Goal: Task Accomplishment & Management: Complete application form

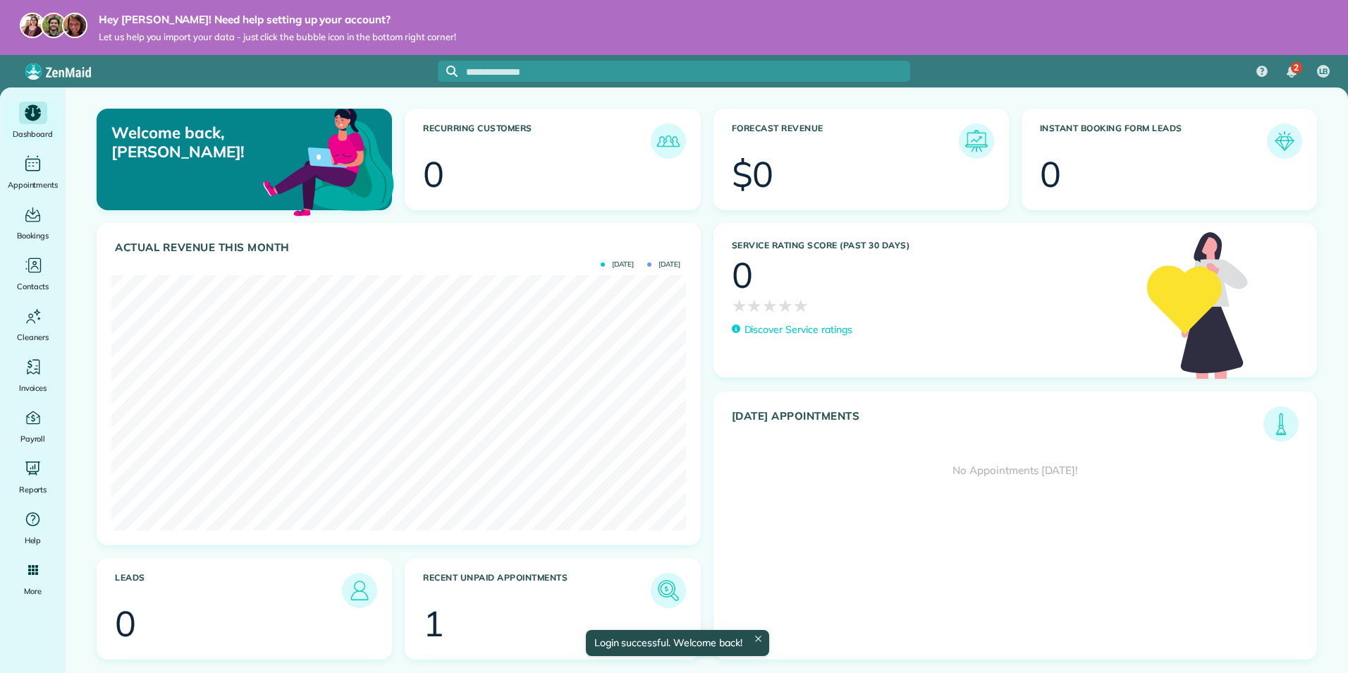
scroll to position [255, 574]
click at [495, 607] on section "1" at bounding box center [552, 623] width 259 height 35
click at [663, 589] on img at bounding box center [668, 590] width 32 height 32
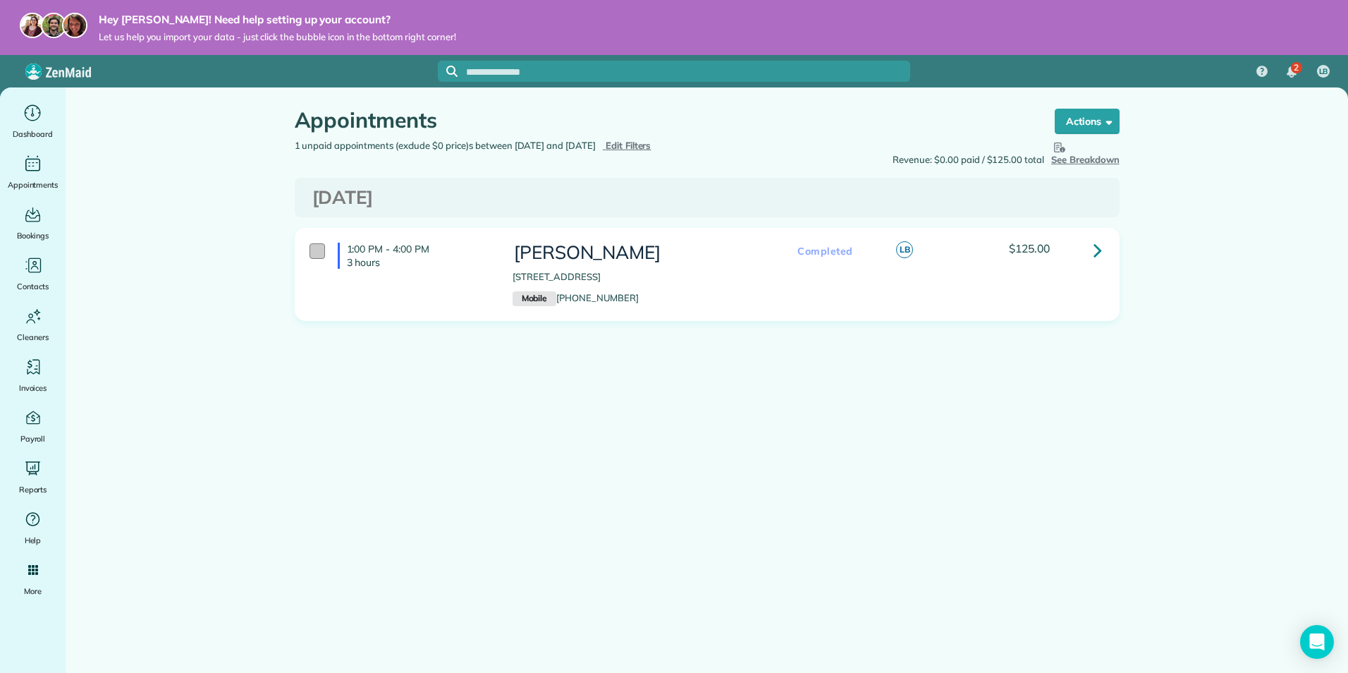
click at [313, 247] on div at bounding box center [318, 251] width 16 height 16
click at [1015, 295] on div "1:00 PM - 4:00 PM 3 hours Maddie Bragg 4436 Road 220 Antwerp OH 45813 Mobile (4…" at bounding box center [705, 274] width 813 height 78
click at [1107, 121] on span "button" at bounding box center [1106, 121] width 11 height 11
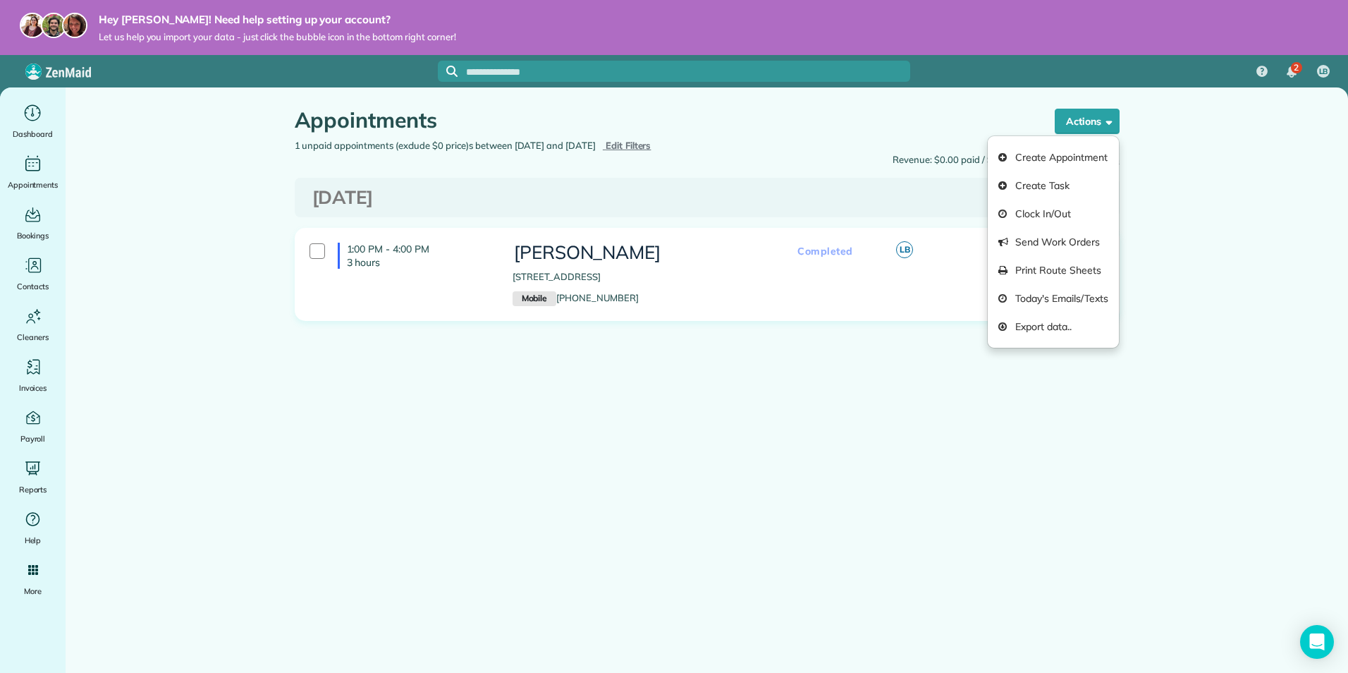
click at [1177, 173] on main "Appointments the List View [2 min] Schedule Changes Actions Create Appointment …" at bounding box center [707, 423] width 1283 height 673
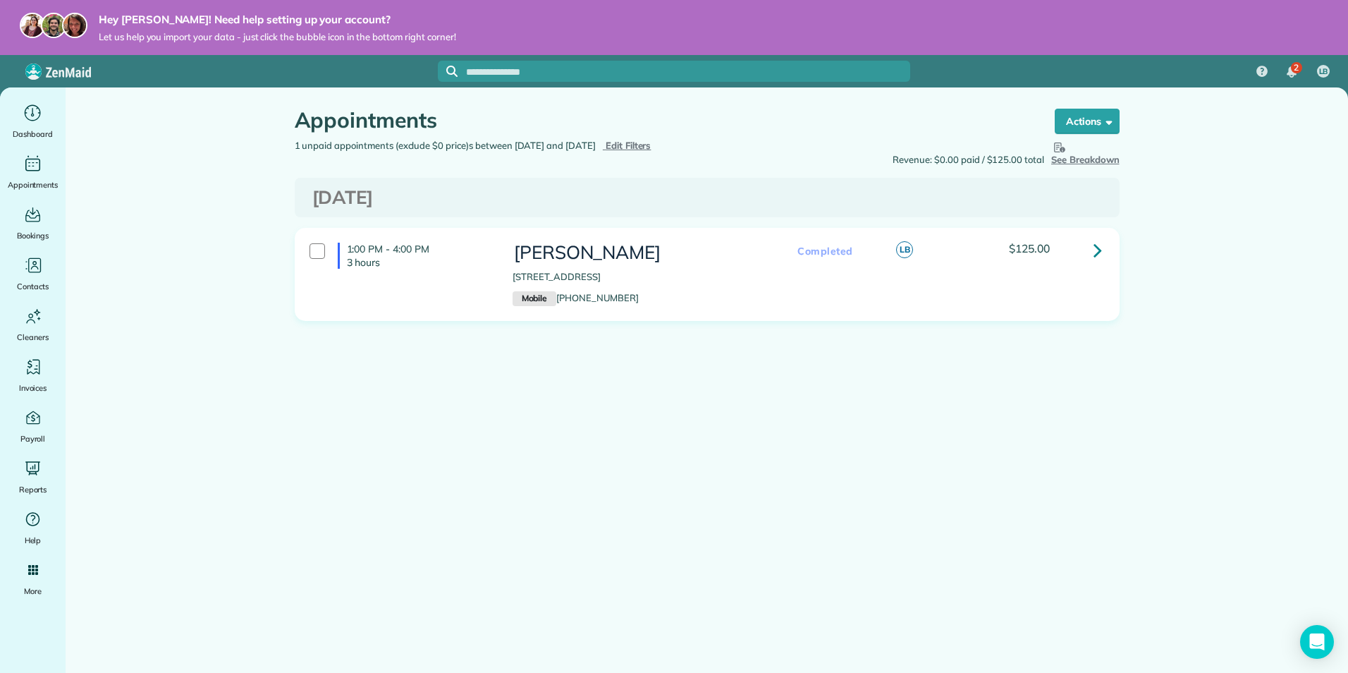
click at [1087, 263] on div "Completed LB $125.00" at bounding box center [942, 250] width 338 height 30
click at [1102, 255] on link at bounding box center [1098, 249] width 28 height 28
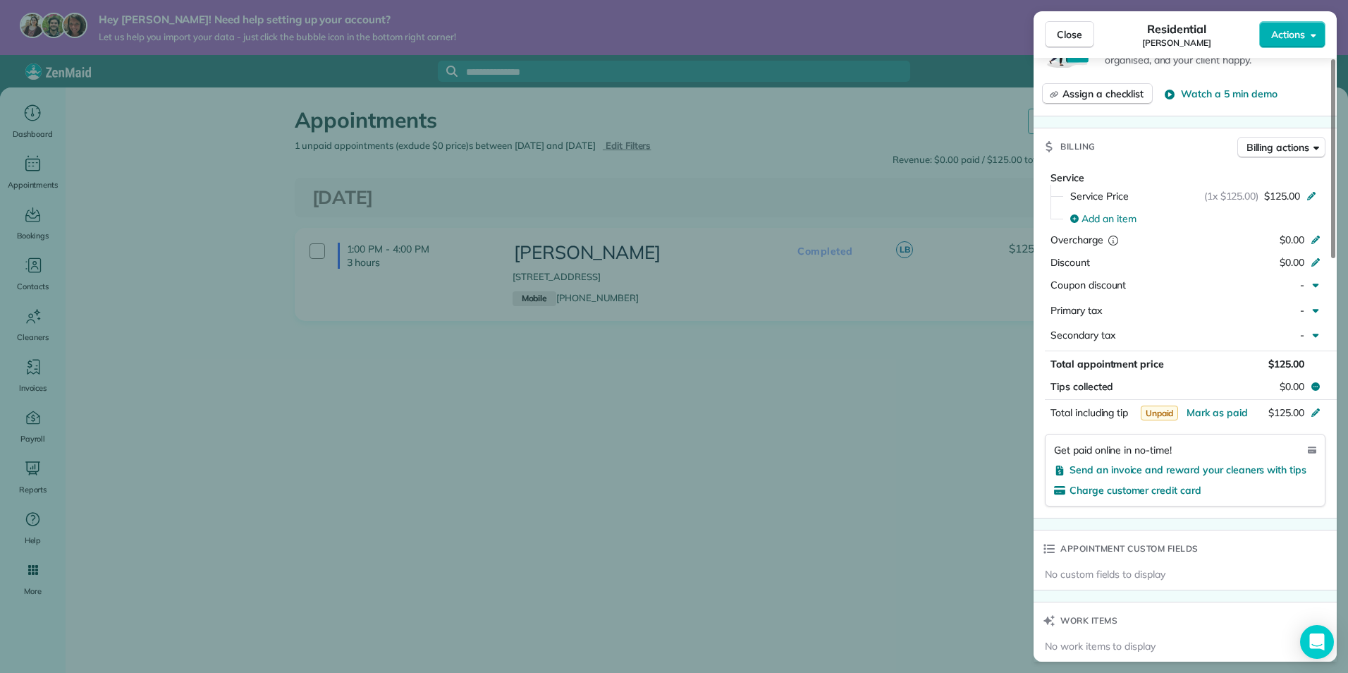
scroll to position [564, 0]
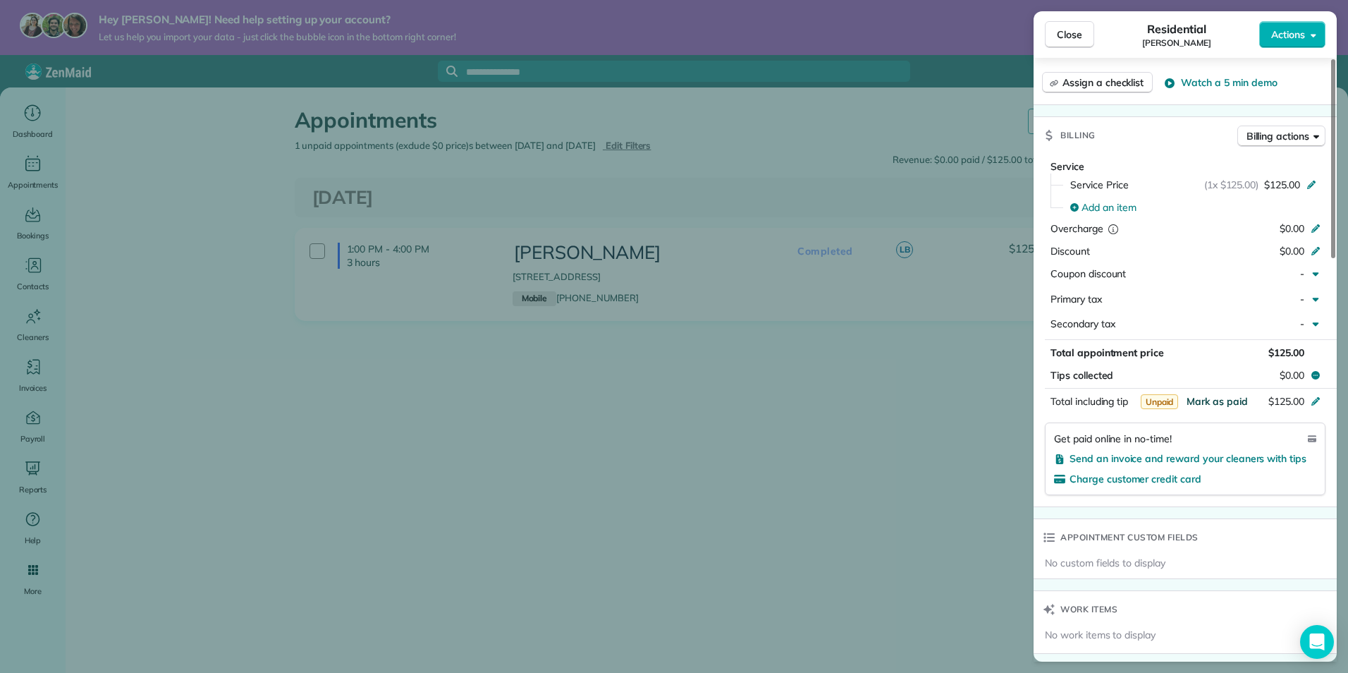
click at [1211, 406] on span "Mark as paid" at bounding box center [1217, 401] width 61 height 13
click at [802, 398] on div "Close Residential Maddie Bragg Actions Status Completed Maddie Bragg · Open pro…" at bounding box center [674, 336] width 1348 height 673
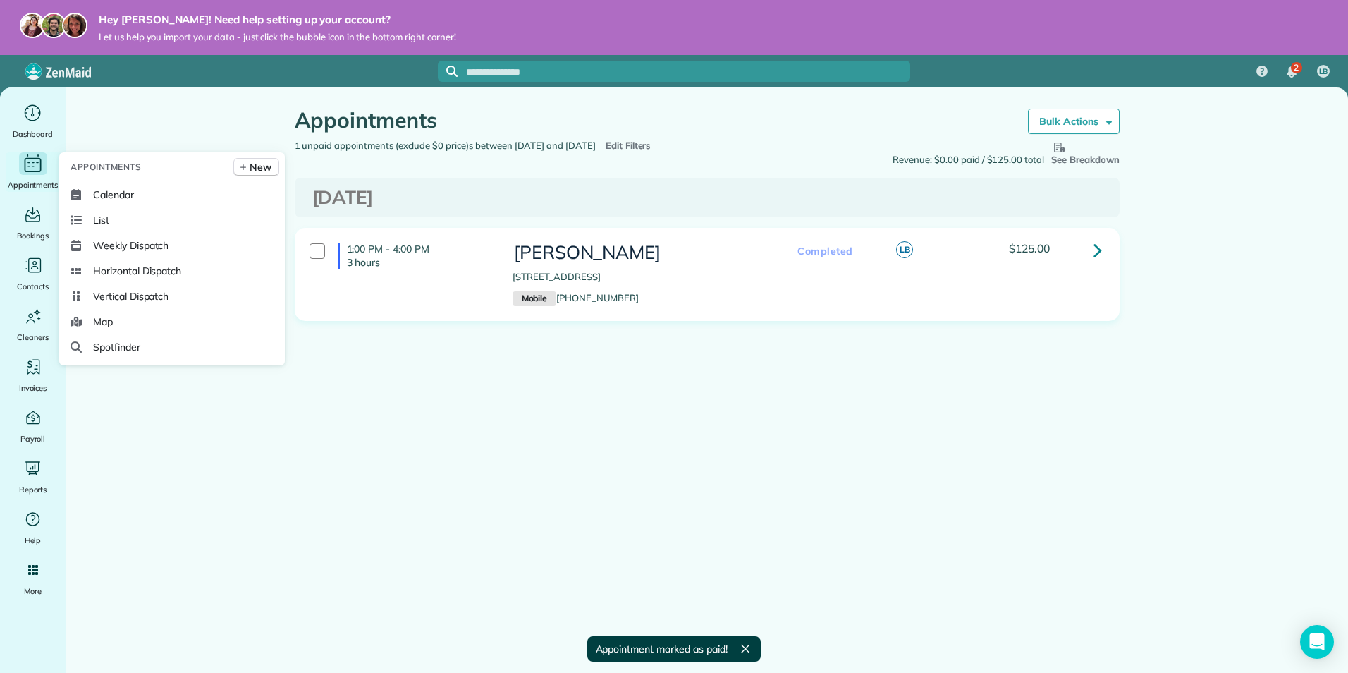
click at [44, 167] on div "Main" at bounding box center [33, 163] width 28 height 23
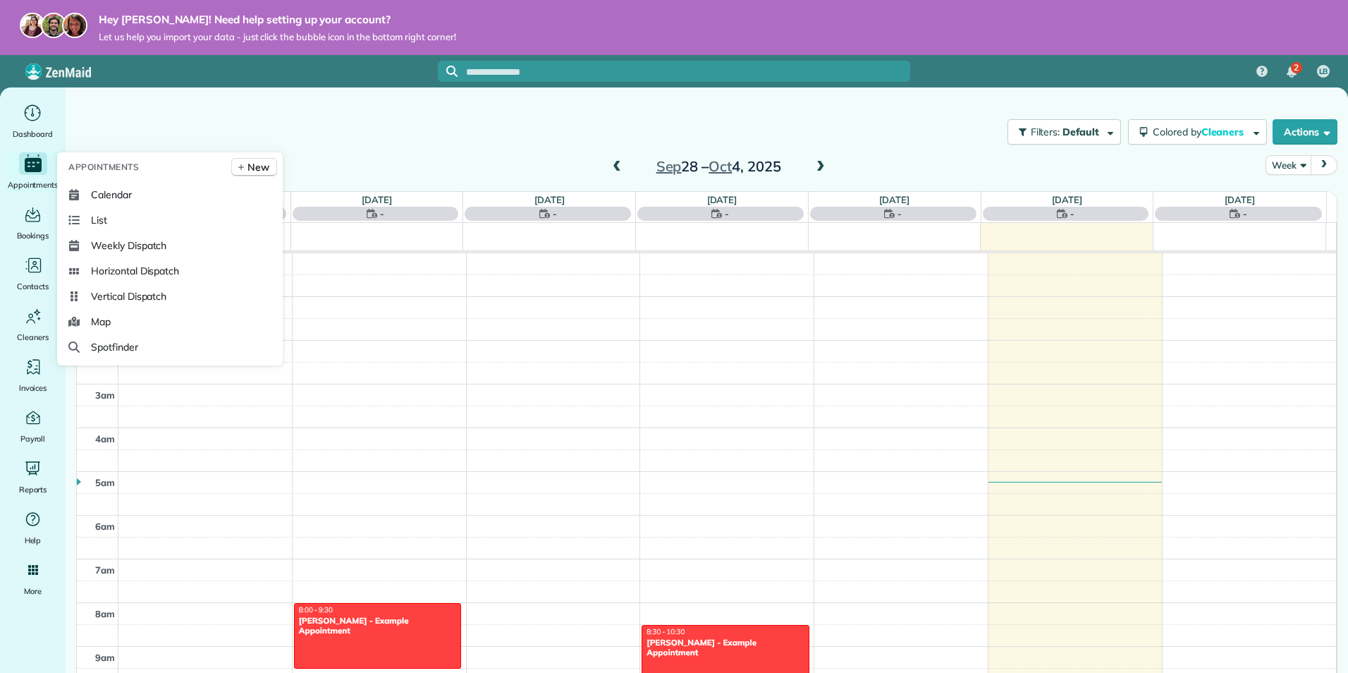
scroll to position [307, 0]
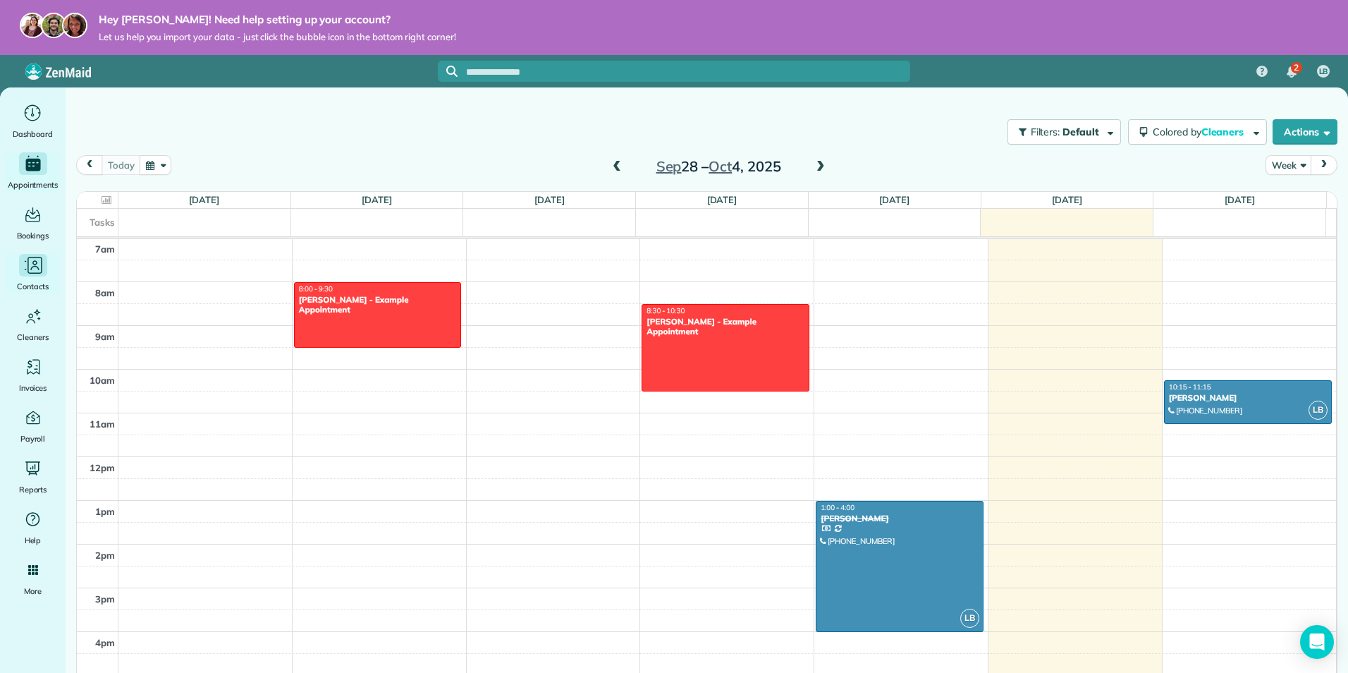
click at [24, 282] on span "Contacts" at bounding box center [33, 286] width 32 height 14
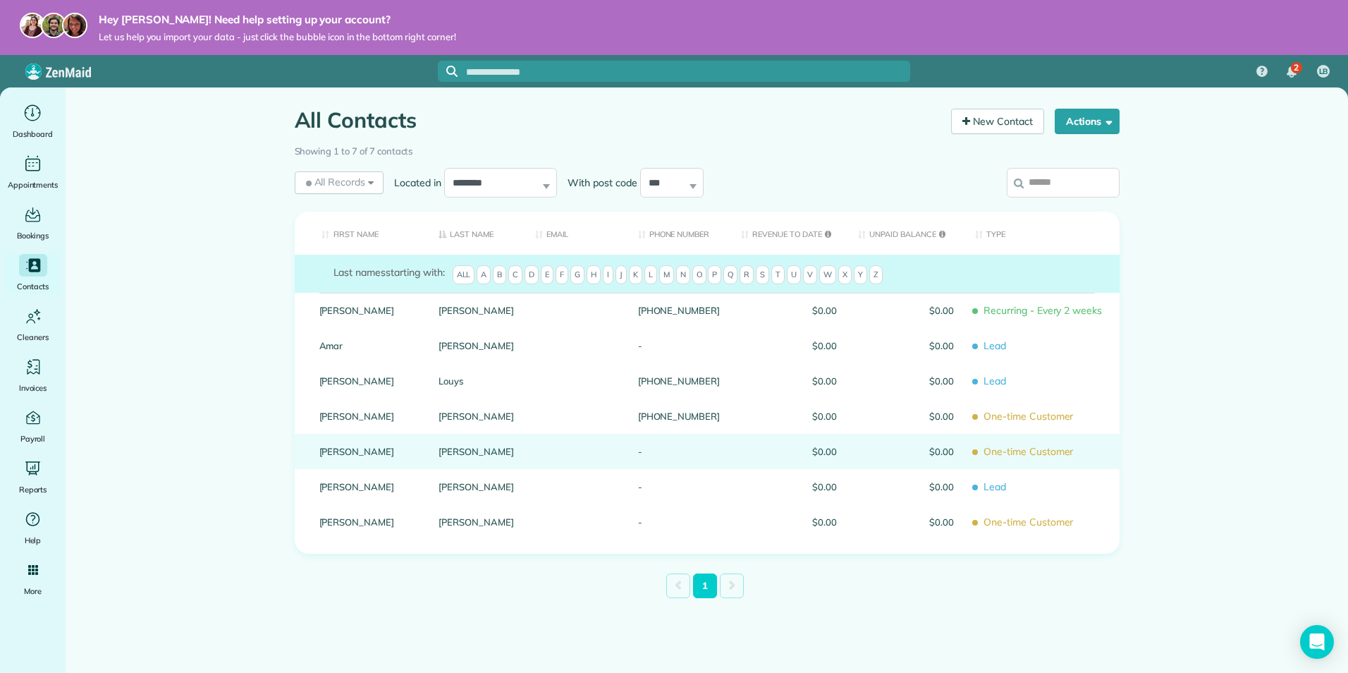
click at [429, 452] on div "Debbie" at bounding box center [369, 451] width 120 height 35
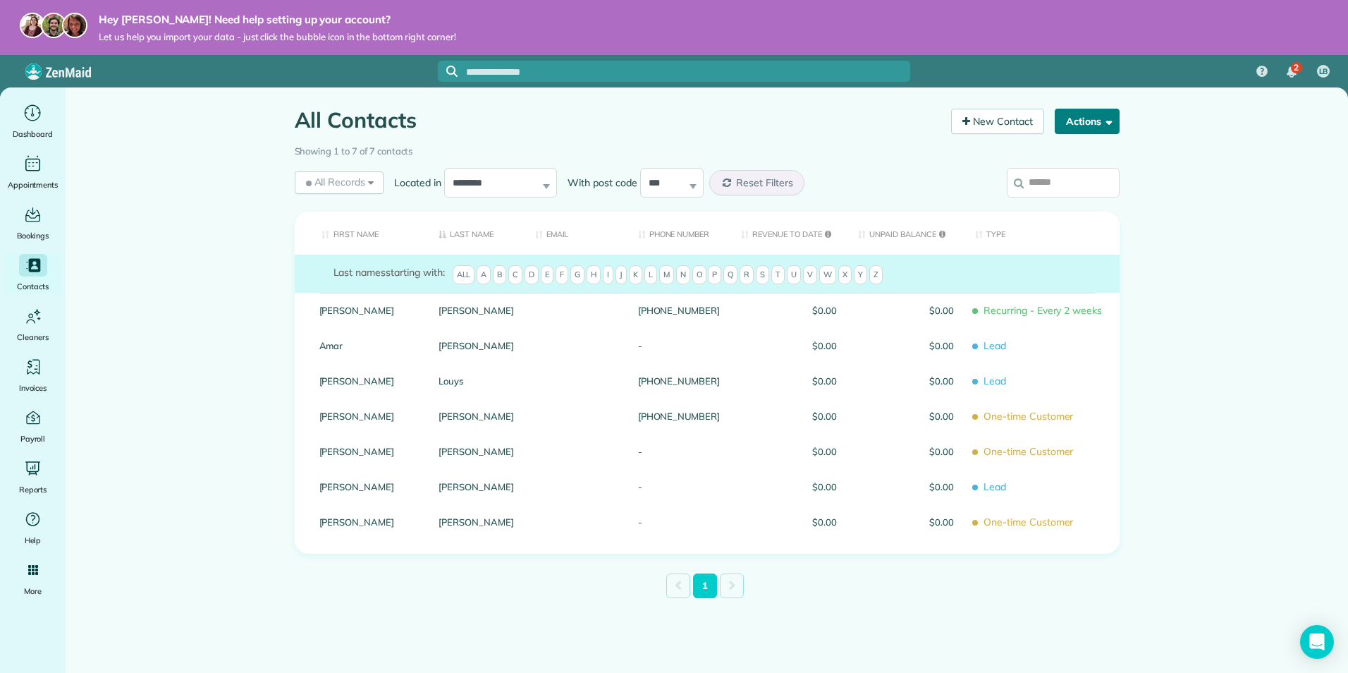
click at [1076, 121] on button "Actions" at bounding box center [1087, 121] width 65 height 25
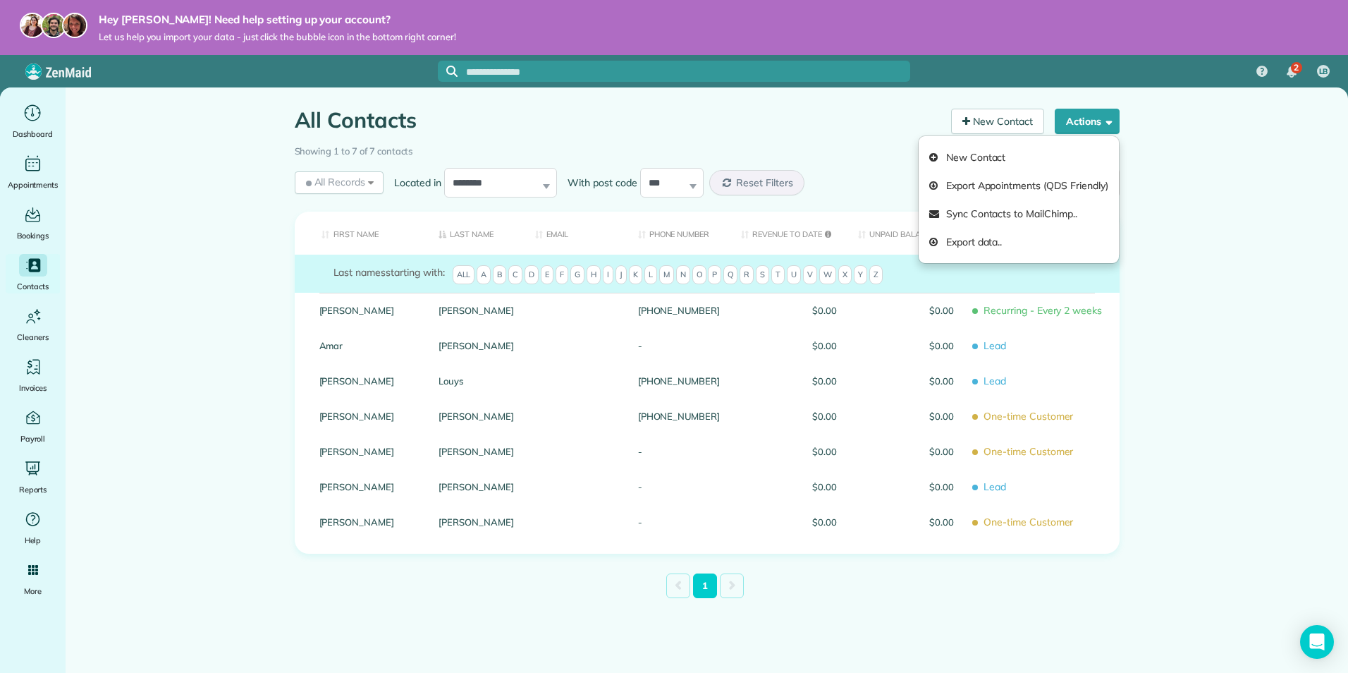
click at [1235, 481] on main "All Contacts Contacts in ZenMaid [2 min] New Contact Actions New Contact Export…" at bounding box center [707, 423] width 1283 height 673
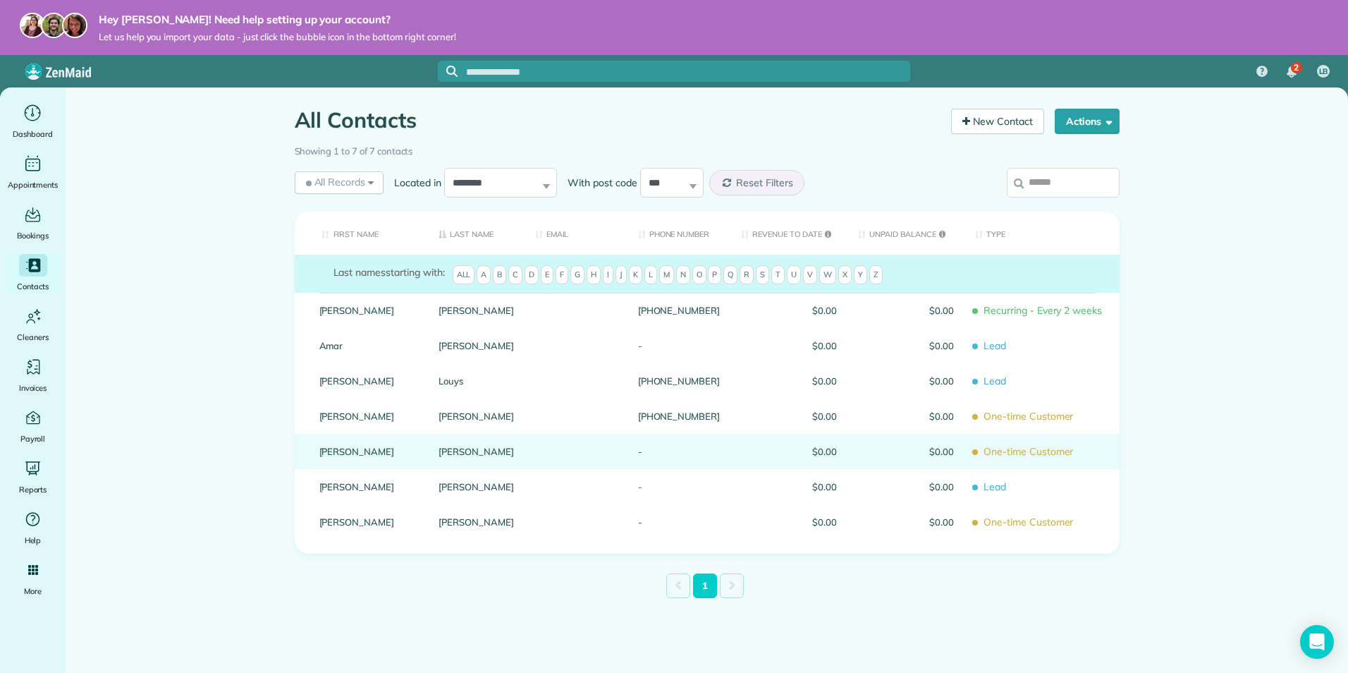
click at [949, 448] on span "$0.00" at bounding box center [906, 451] width 96 height 10
click at [478, 455] on link "Sardone" at bounding box center [476, 451] width 75 height 10
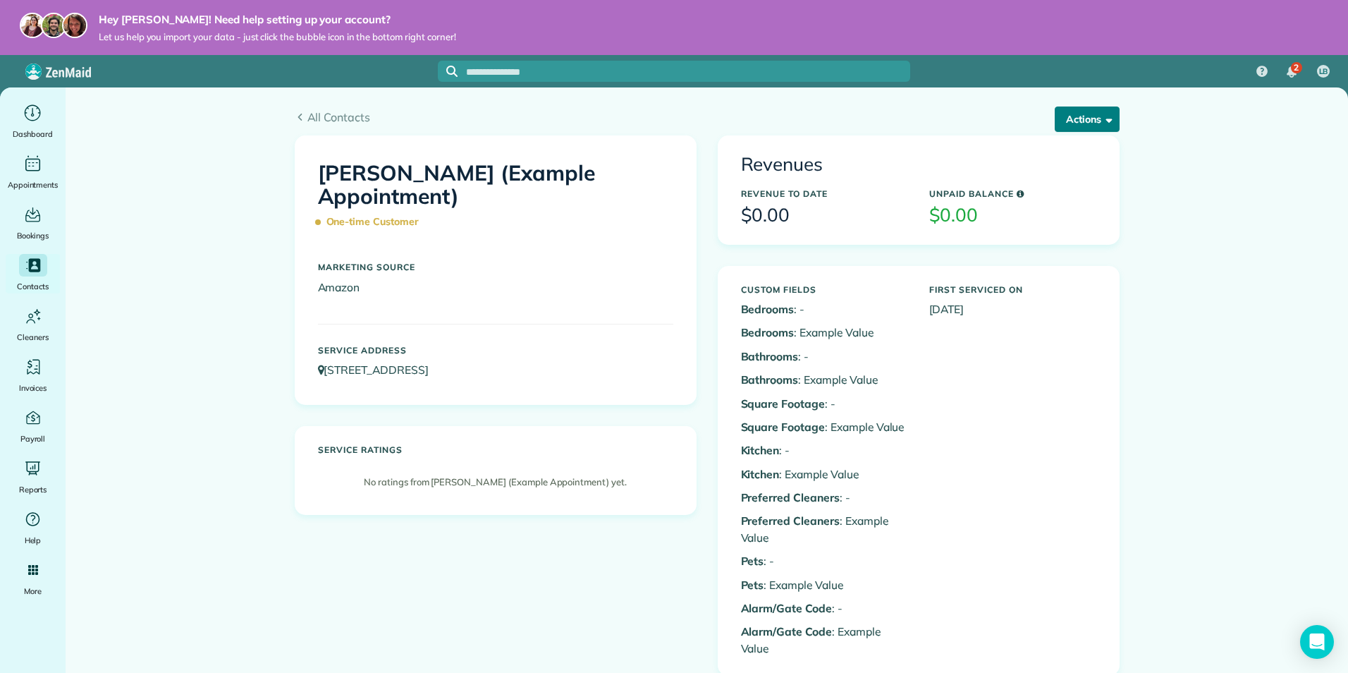
click at [1063, 125] on button "Actions" at bounding box center [1087, 118] width 65 height 25
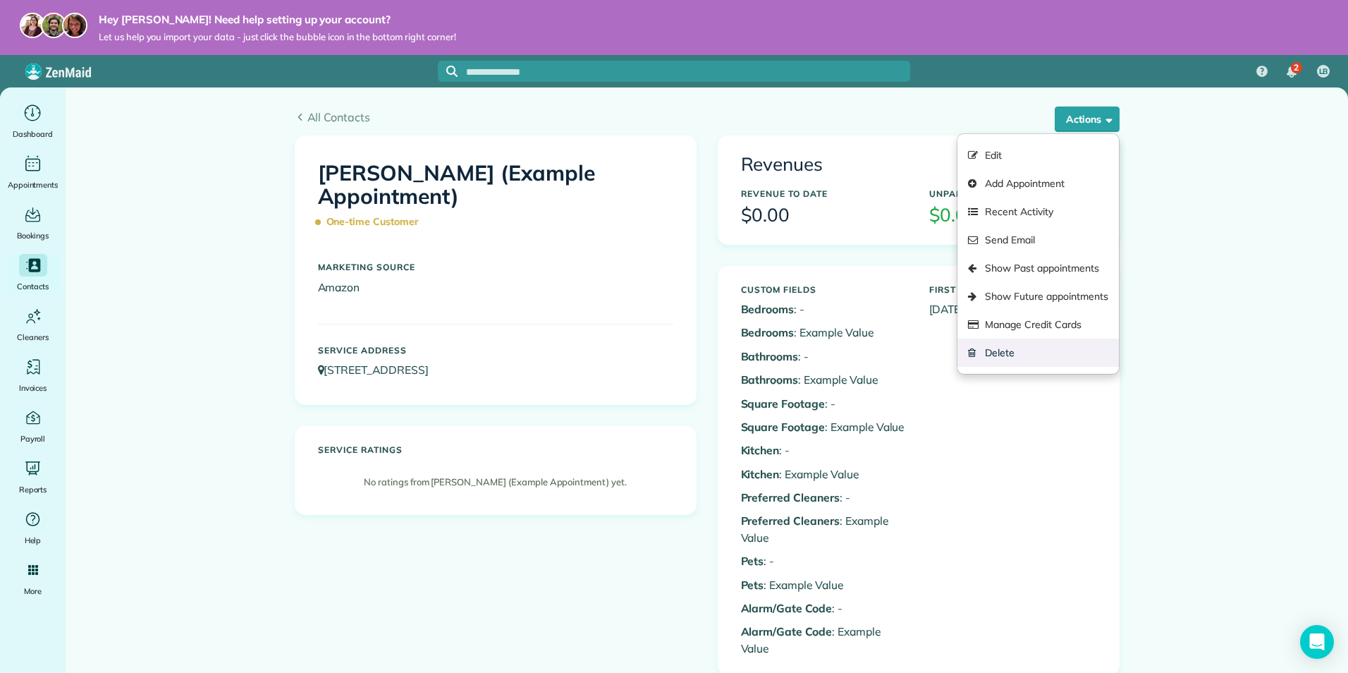
click at [1022, 345] on link "Delete" at bounding box center [1037, 352] width 161 height 28
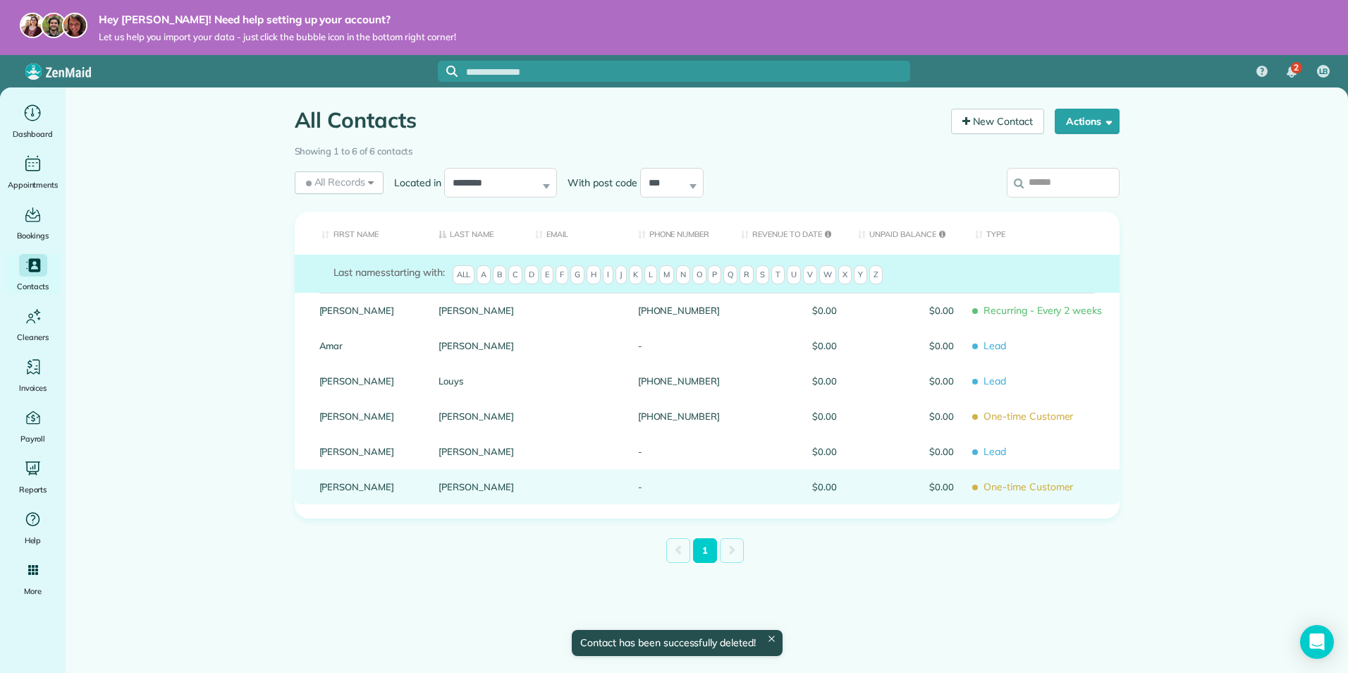
click at [457, 492] on div "Tinberg" at bounding box center [476, 486] width 97 height 35
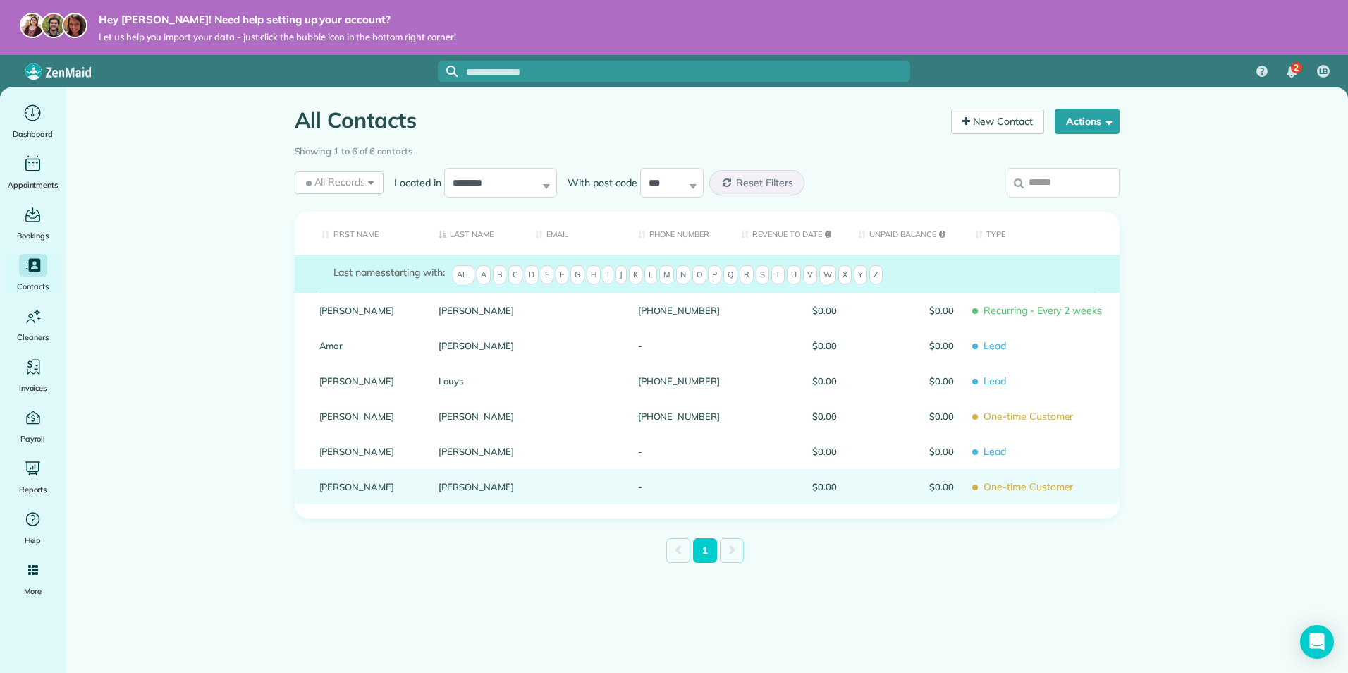
click at [442, 484] on div "Tinberg" at bounding box center [476, 486] width 97 height 35
click at [463, 484] on link "Tinberg" at bounding box center [476, 487] width 75 height 10
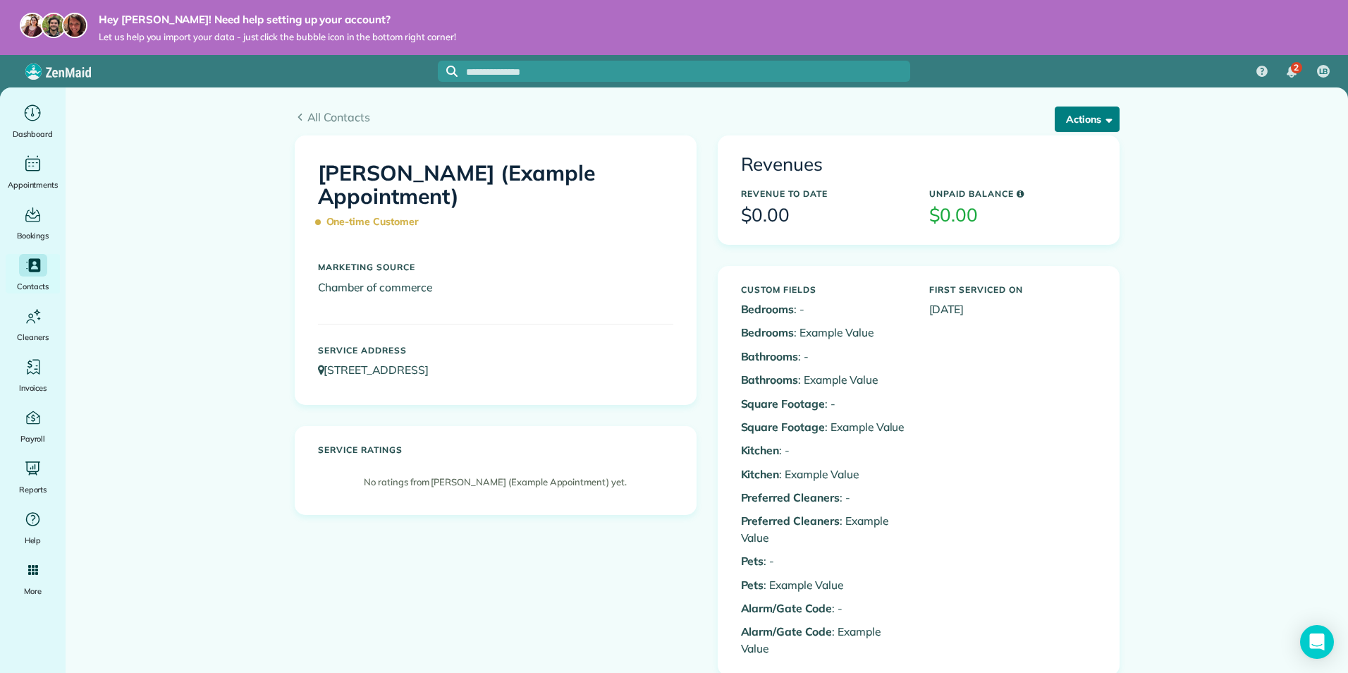
click at [1067, 130] on button "Actions" at bounding box center [1087, 118] width 65 height 25
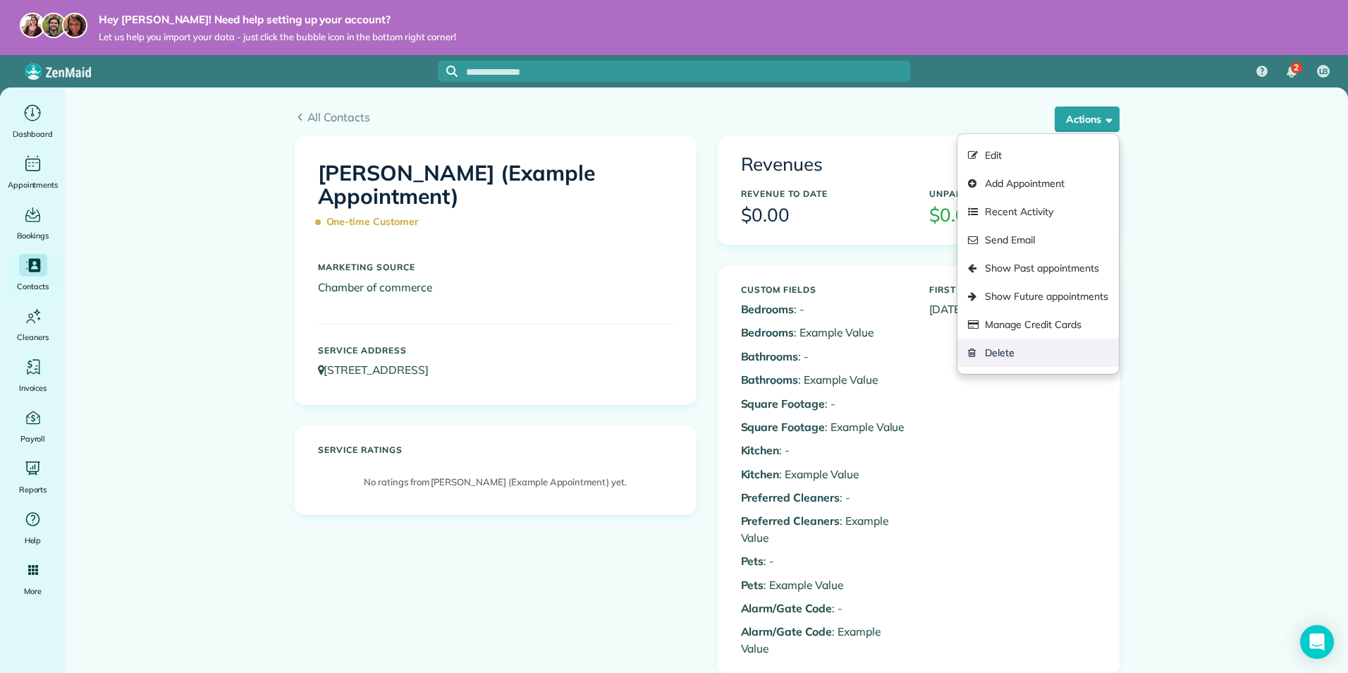
click at [1010, 347] on link "Delete" at bounding box center [1037, 352] width 161 height 28
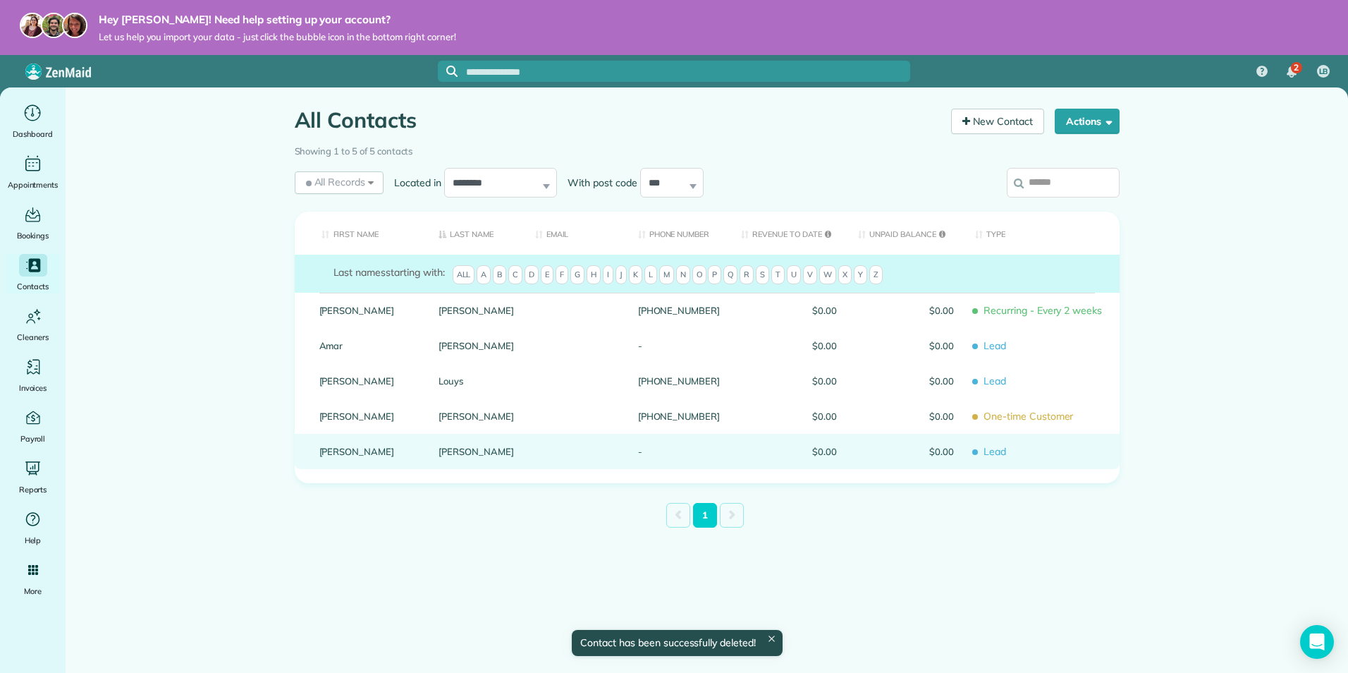
click at [476, 452] on link "[PERSON_NAME]" at bounding box center [476, 451] width 75 height 10
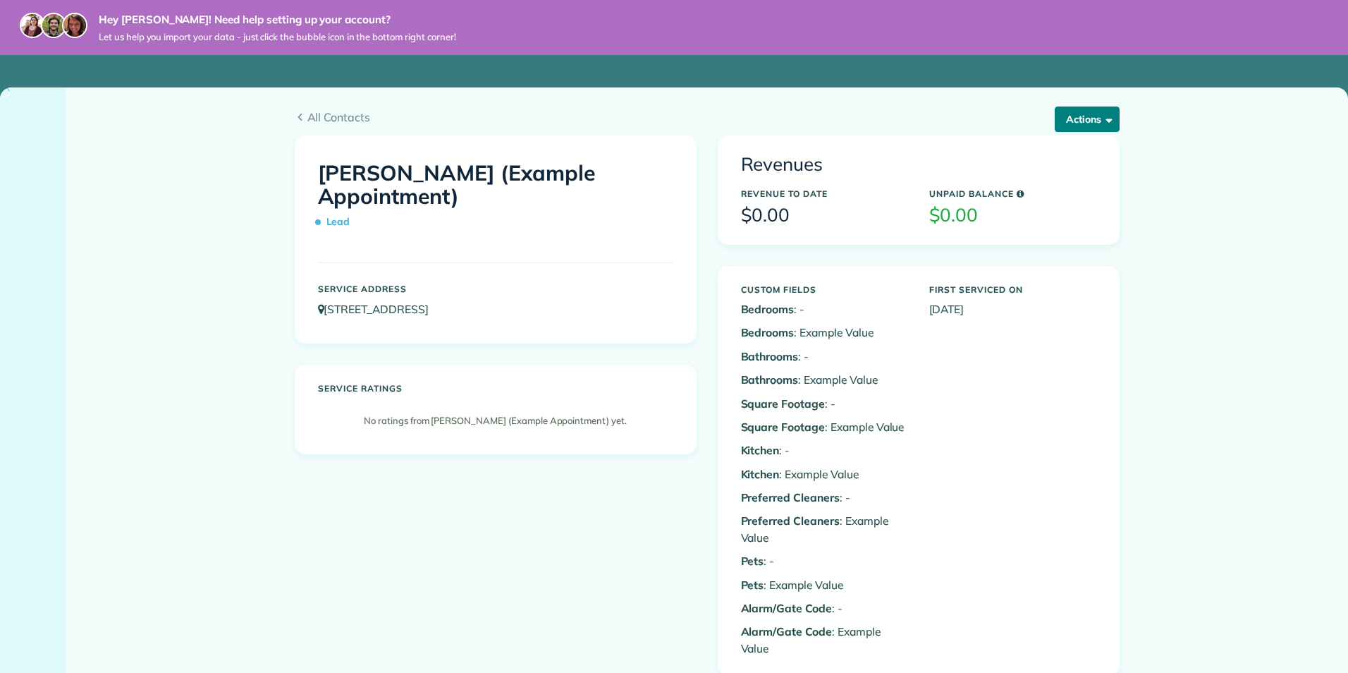
click at [1110, 116] on button "Actions" at bounding box center [1087, 118] width 65 height 25
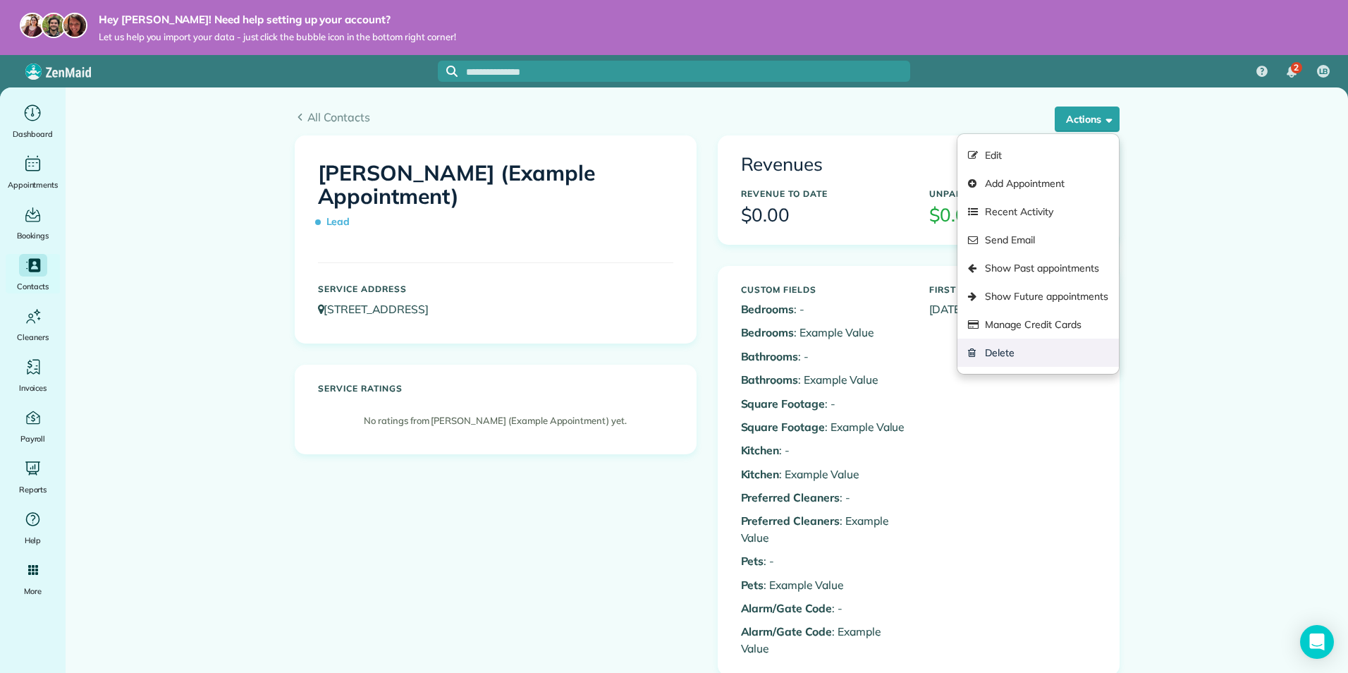
click at [993, 350] on link "Delete" at bounding box center [1037, 352] width 161 height 28
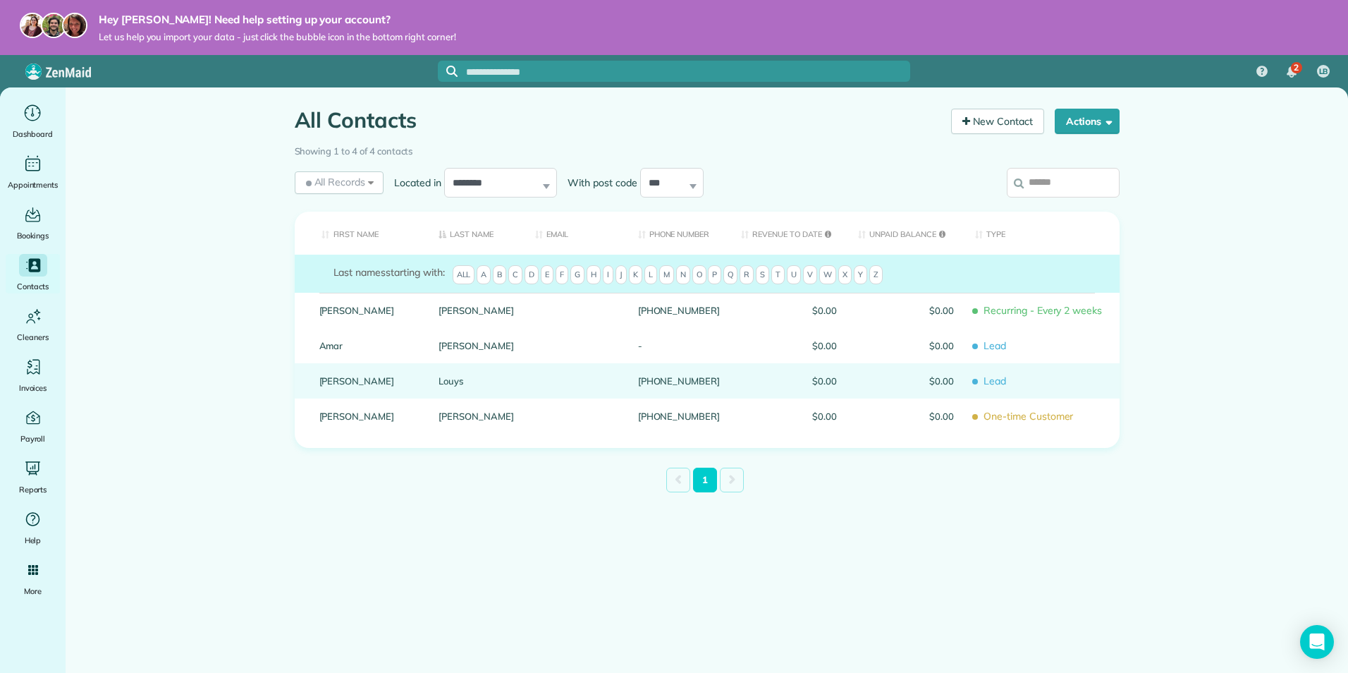
click at [445, 383] on div "Louys" at bounding box center [476, 380] width 97 height 35
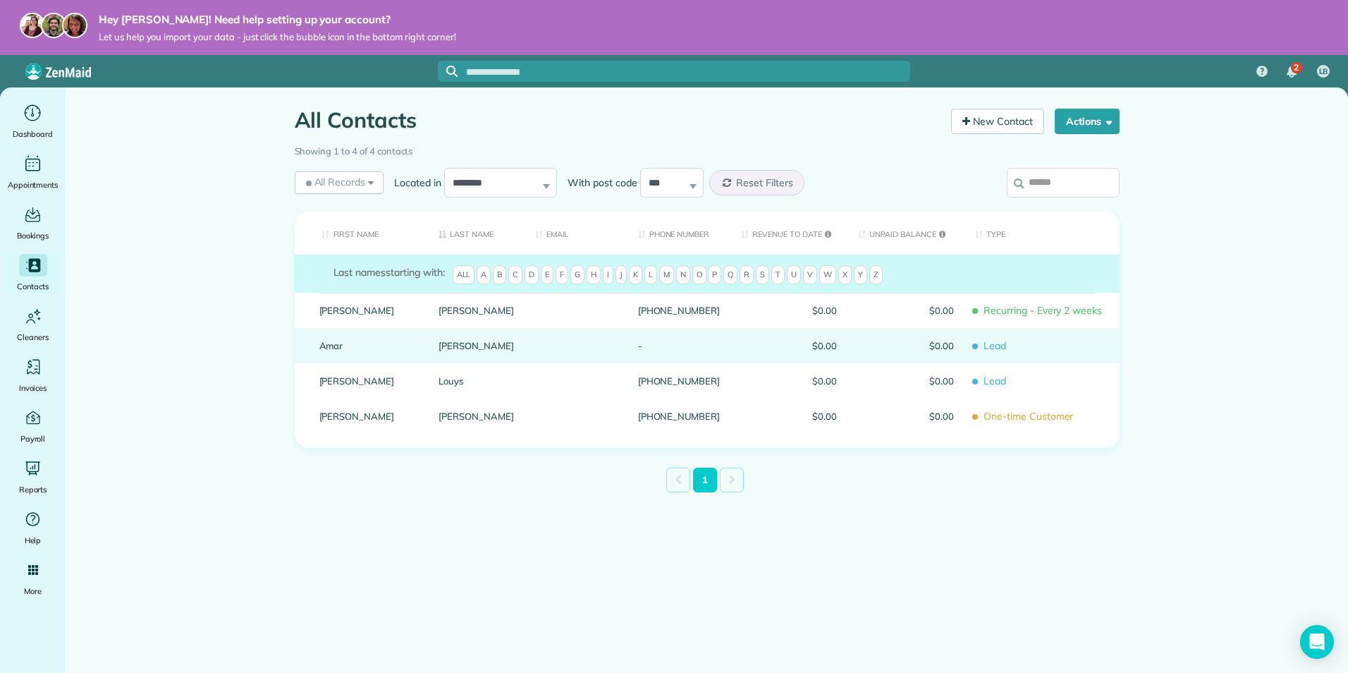
click at [463, 348] on link "Ghose" at bounding box center [476, 346] width 75 height 10
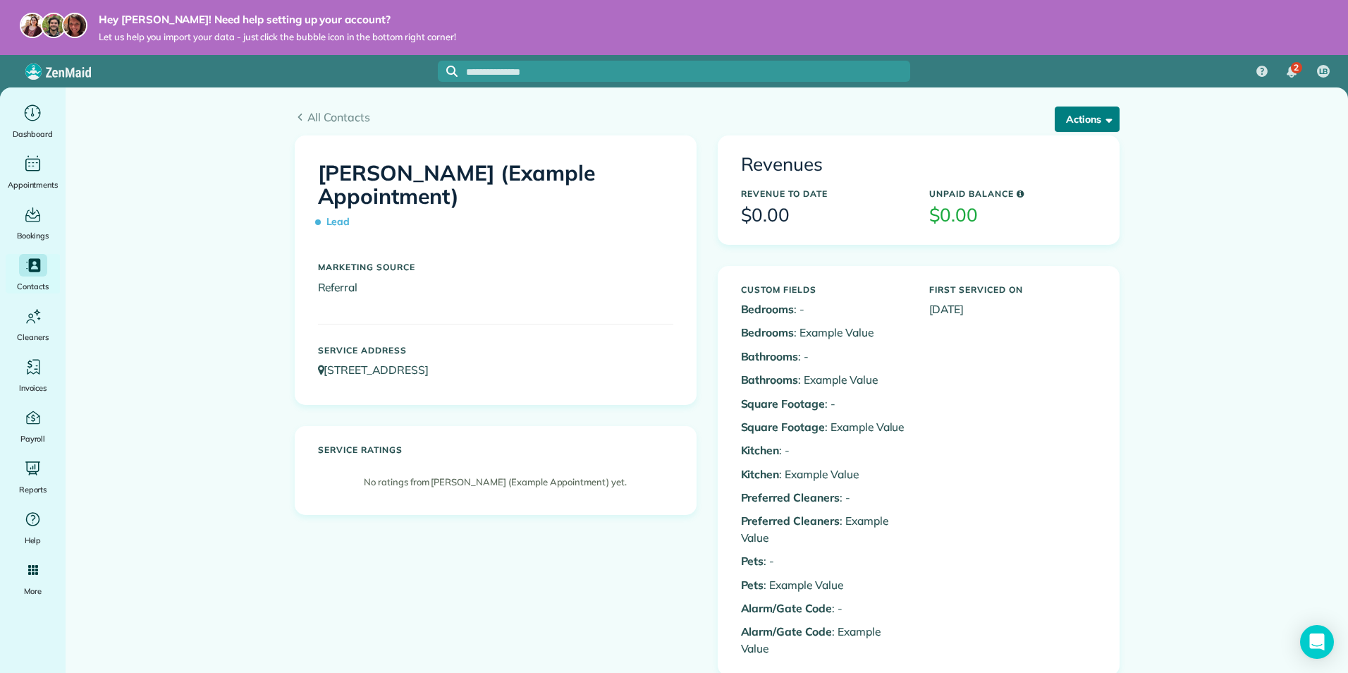
click at [1086, 124] on button "Actions" at bounding box center [1087, 118] width 65 height 25
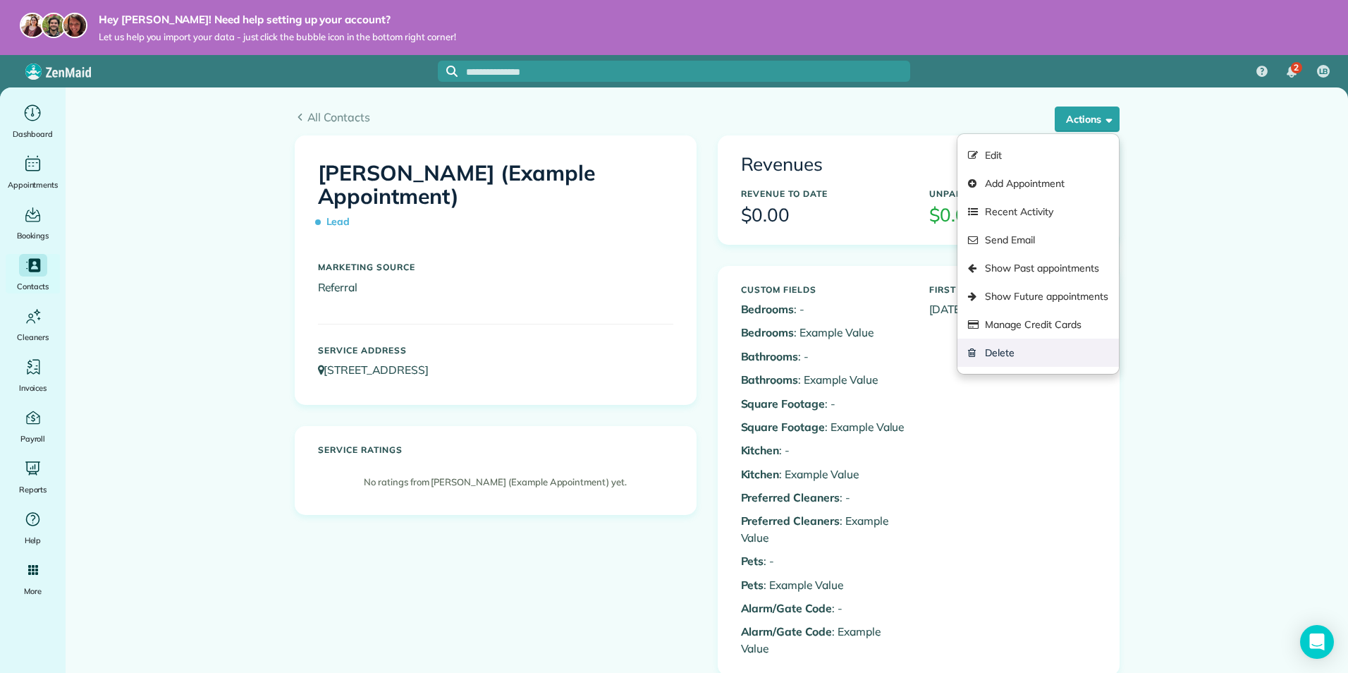
click at [1050, 353] on link "Delete" at bounding box center [1037, 352] width 161 height 28
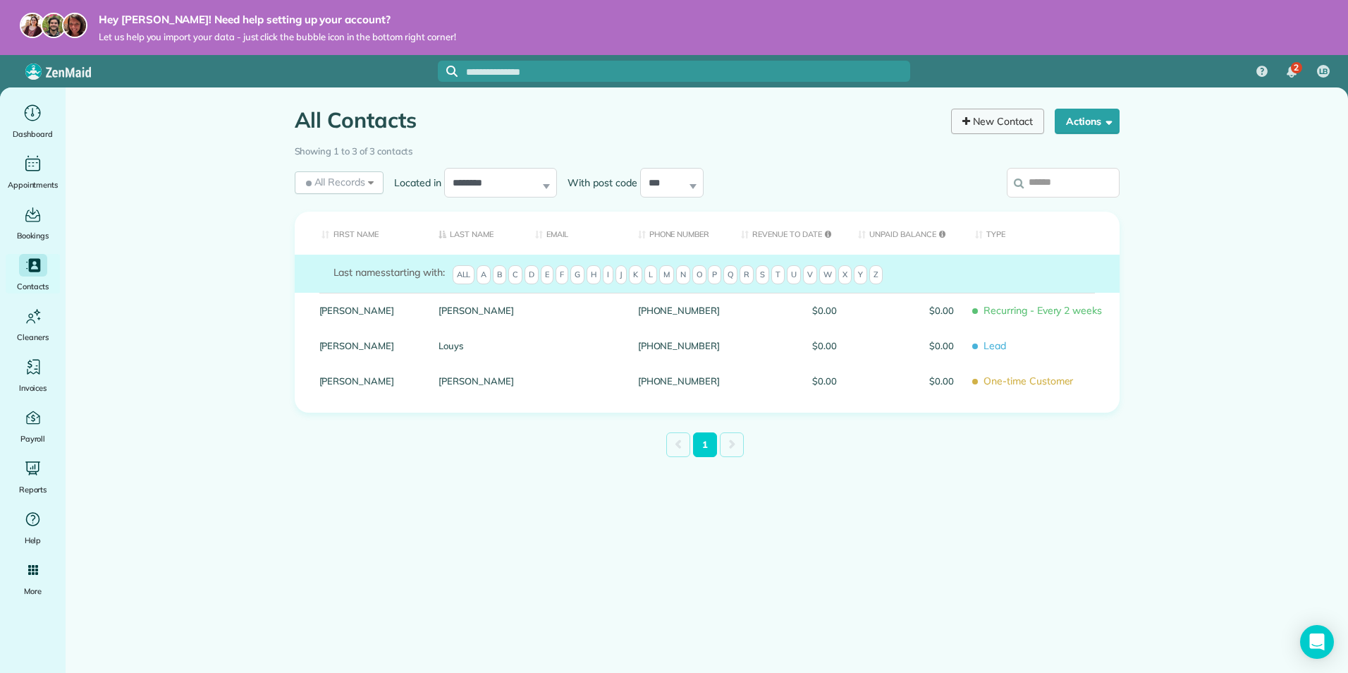
click at [1005, 128] on link "New Contact" at bounding box center [997, 121] width 93 height 25
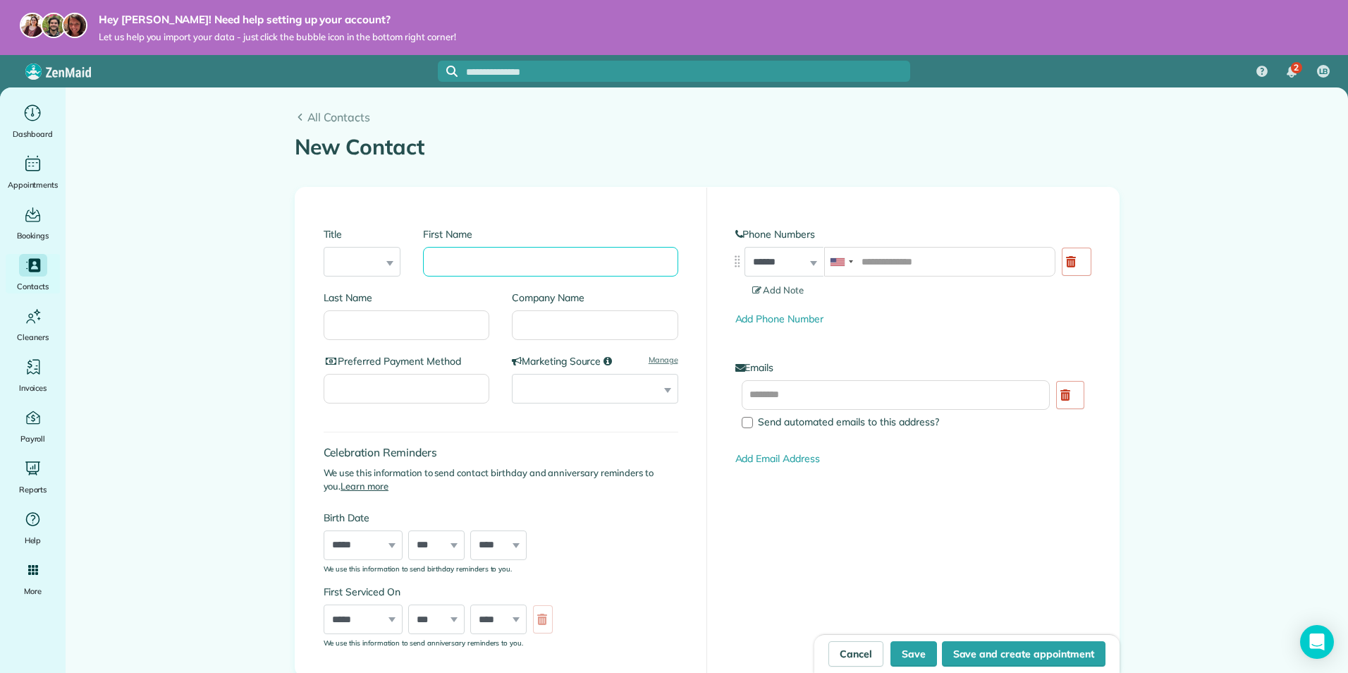
click at [467, 251] on body "Hey Lindsay! Need help setting up your account? Let us help you import your dat…" at bounding box center [674, 336] width 1348 height 673
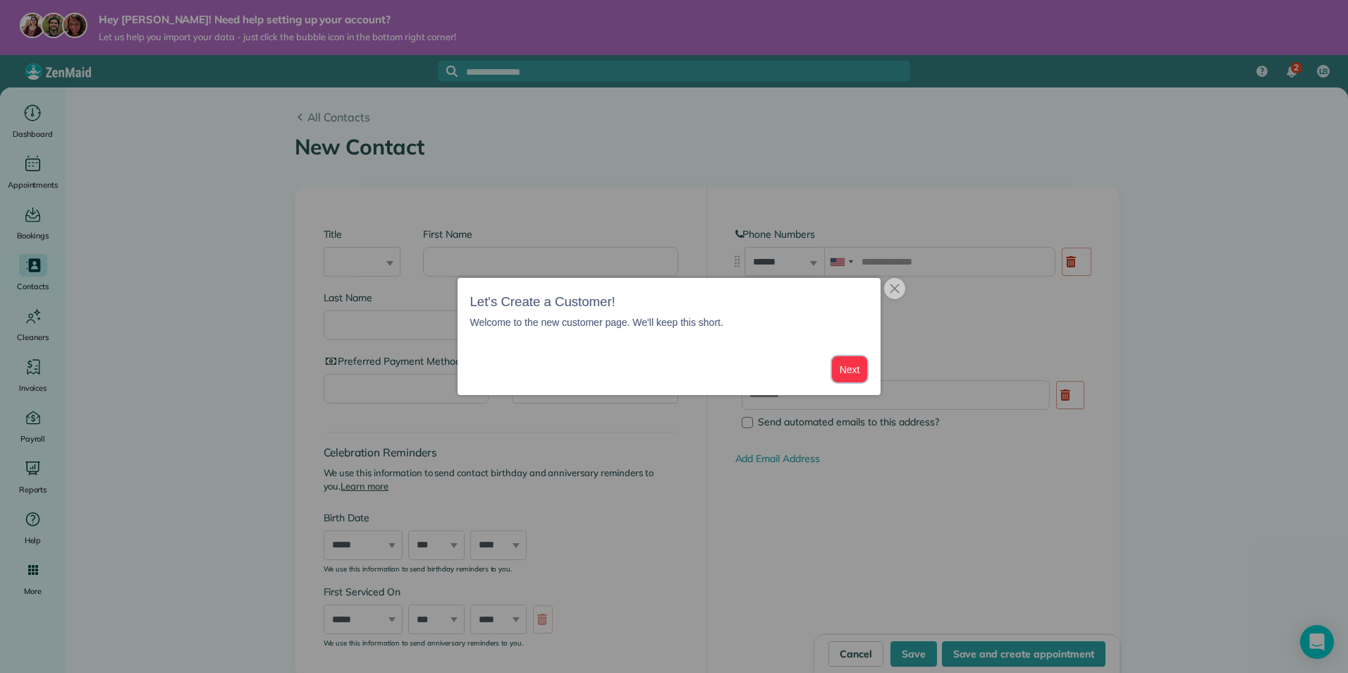
click at [855, 370] on button "Next" at bounding box center [850, 369] width 36 height 26
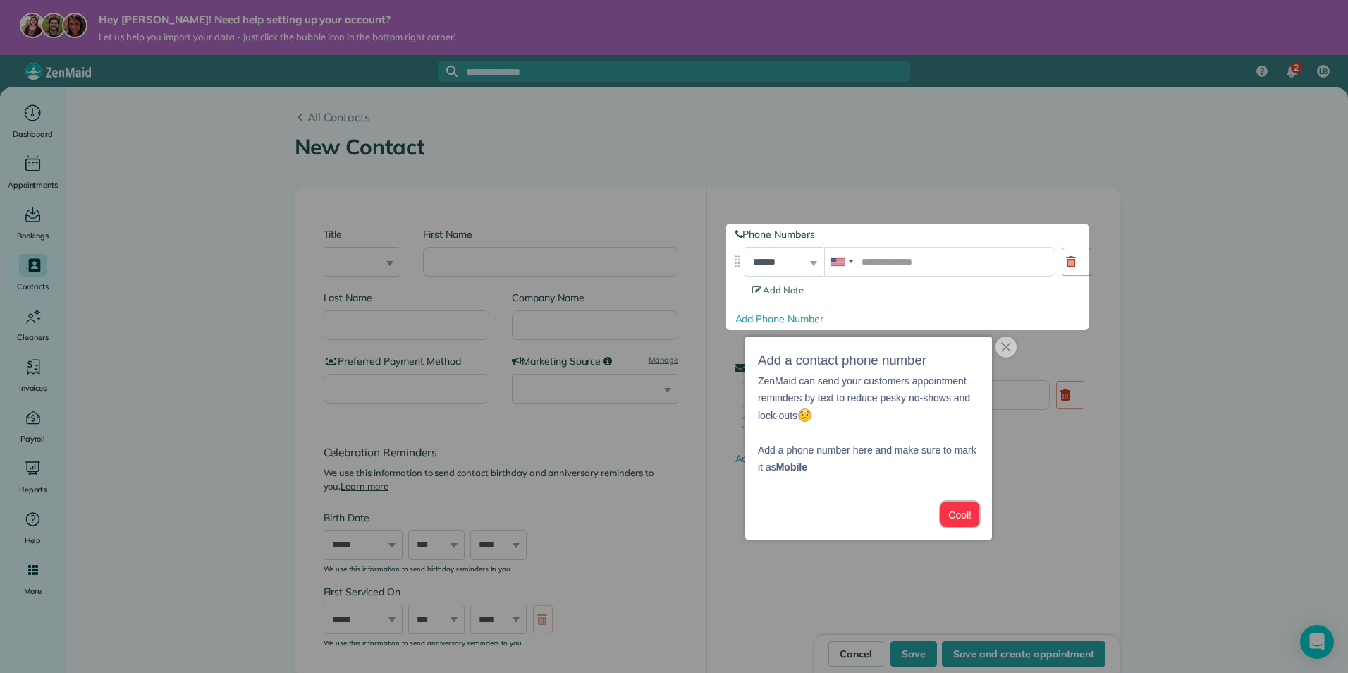
click at [969, 513] on button "Cool!" at bounding box center [960, 514] width 39 height 26
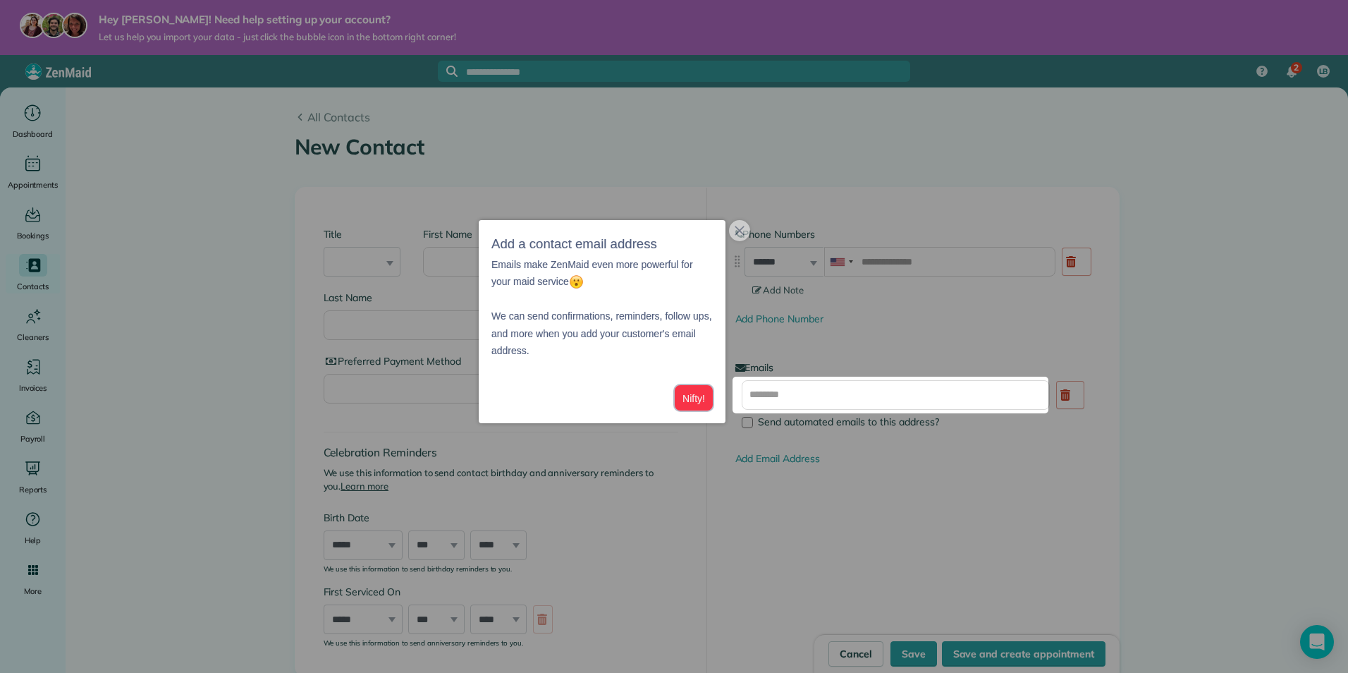
click at [693, 396] on button "Nifty!" at bounding box center [694, 398] width 38 height 26
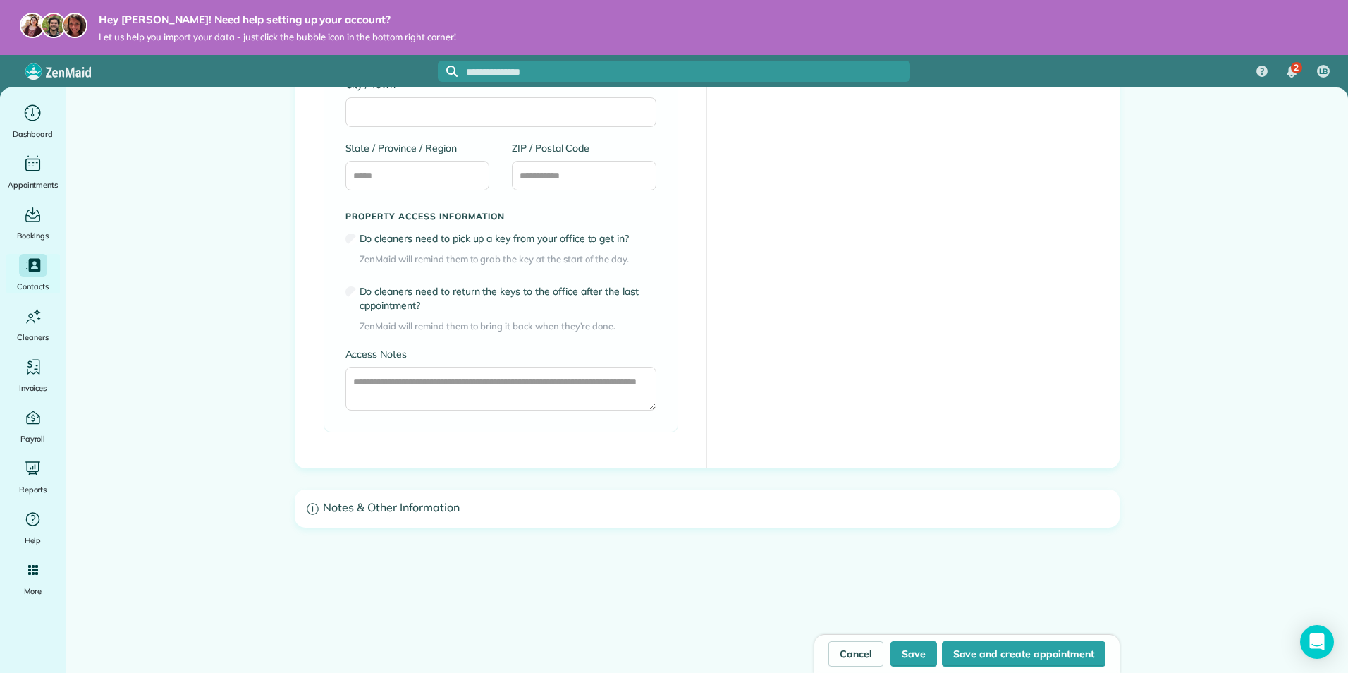
scroll to position [996, 0]
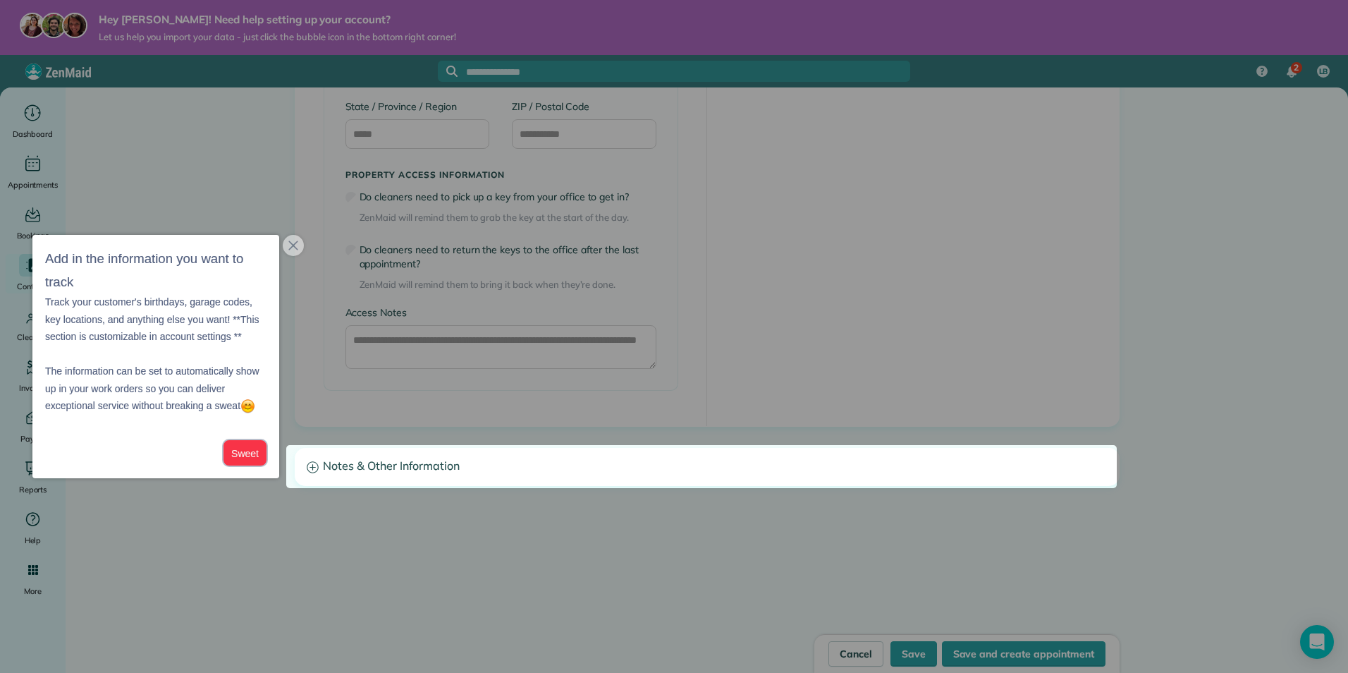
click at [248, 456] on button "Sweet" at bounding box center [245, 453] width 43 height 26
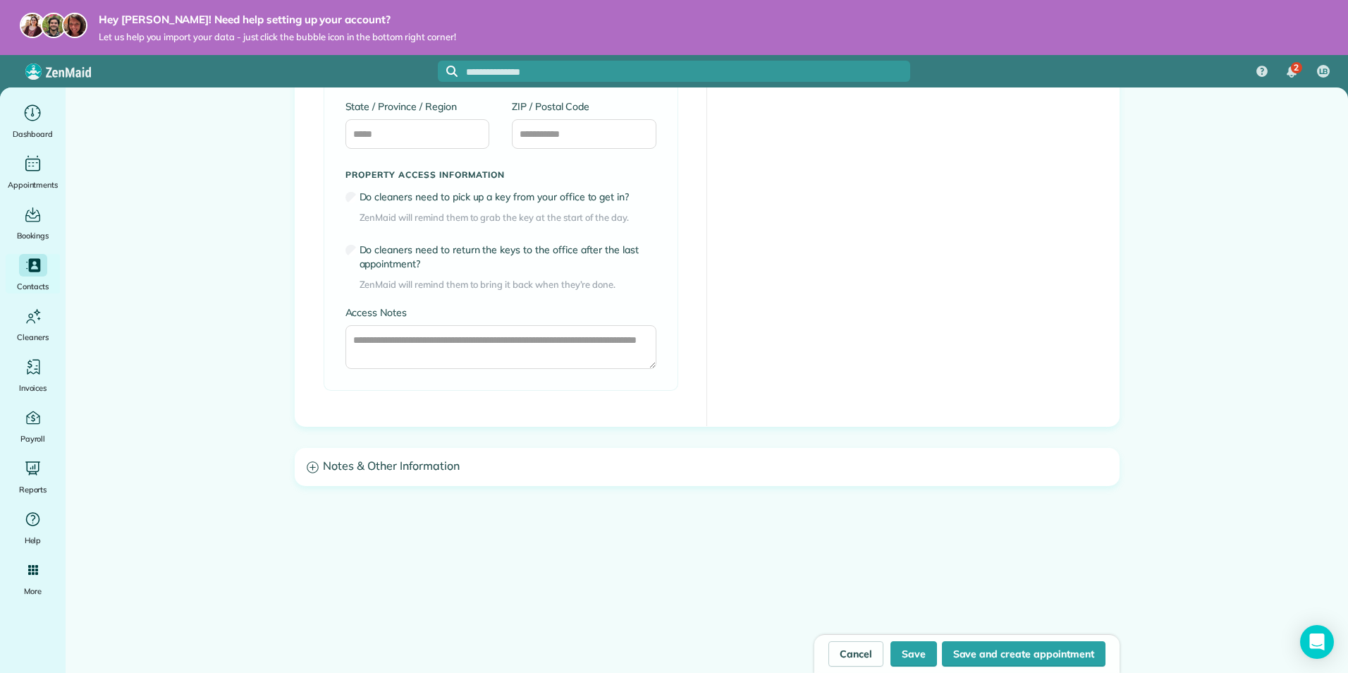
click at [343, 472] on h3 "Notes & Other Information" at bounding box center [707, 466] width 824 height 36
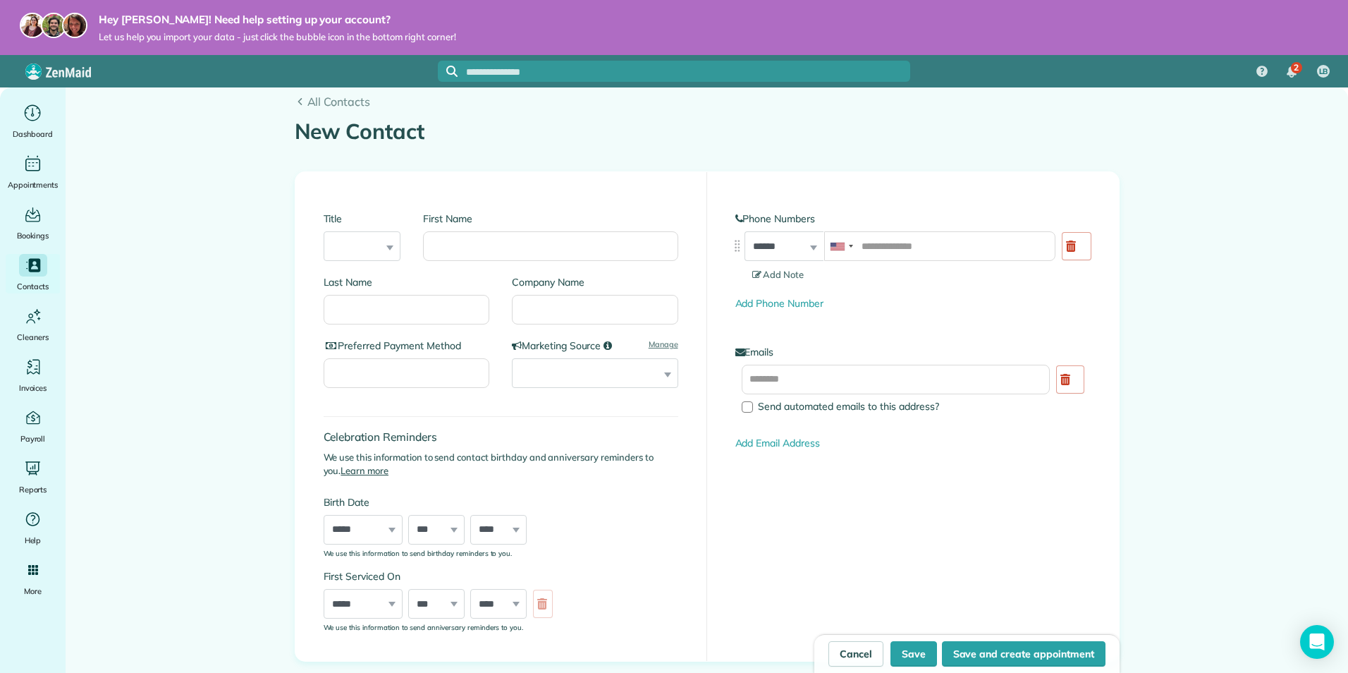
scroll to position [0, 0]
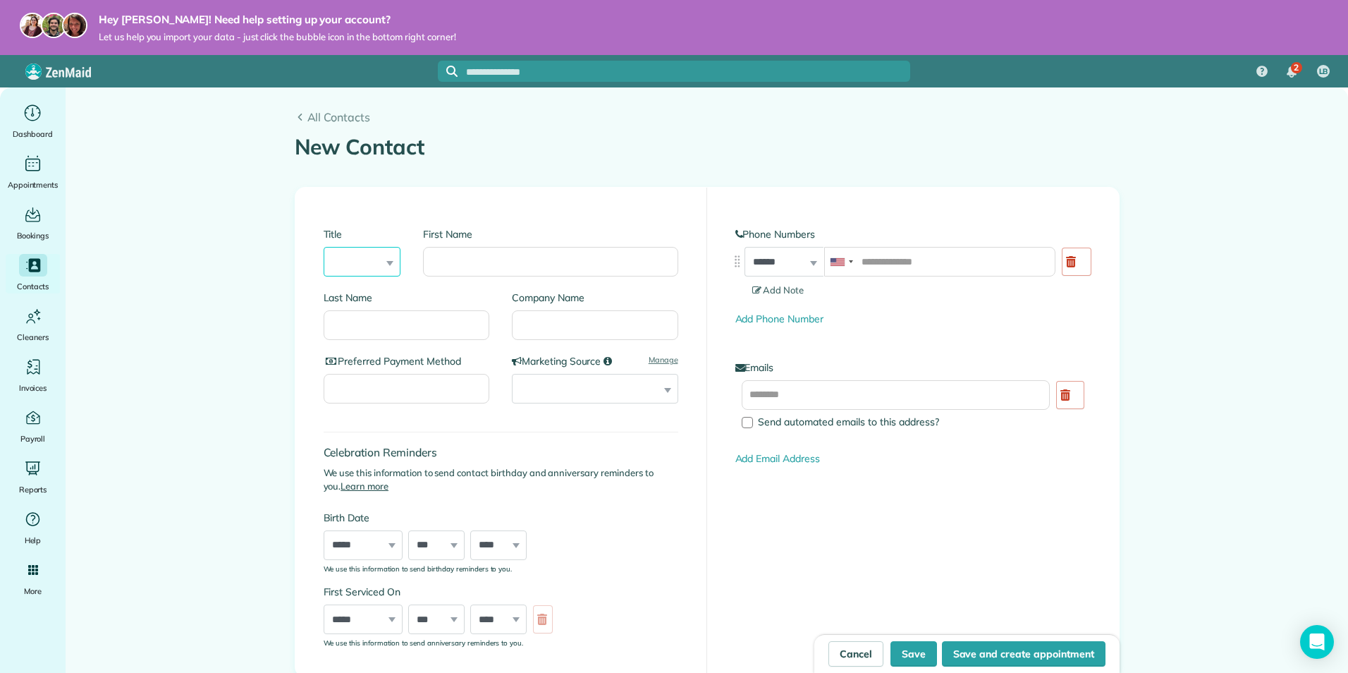
click at [358, 267] on select "*** **** *** ***" at bounding box center [363, 262] width 78 height 30
click at [474, 255] on input "First Name" at bounding box center [550, 262] width 255 height 30
type input "*"
type input "*******"
type input "**********"
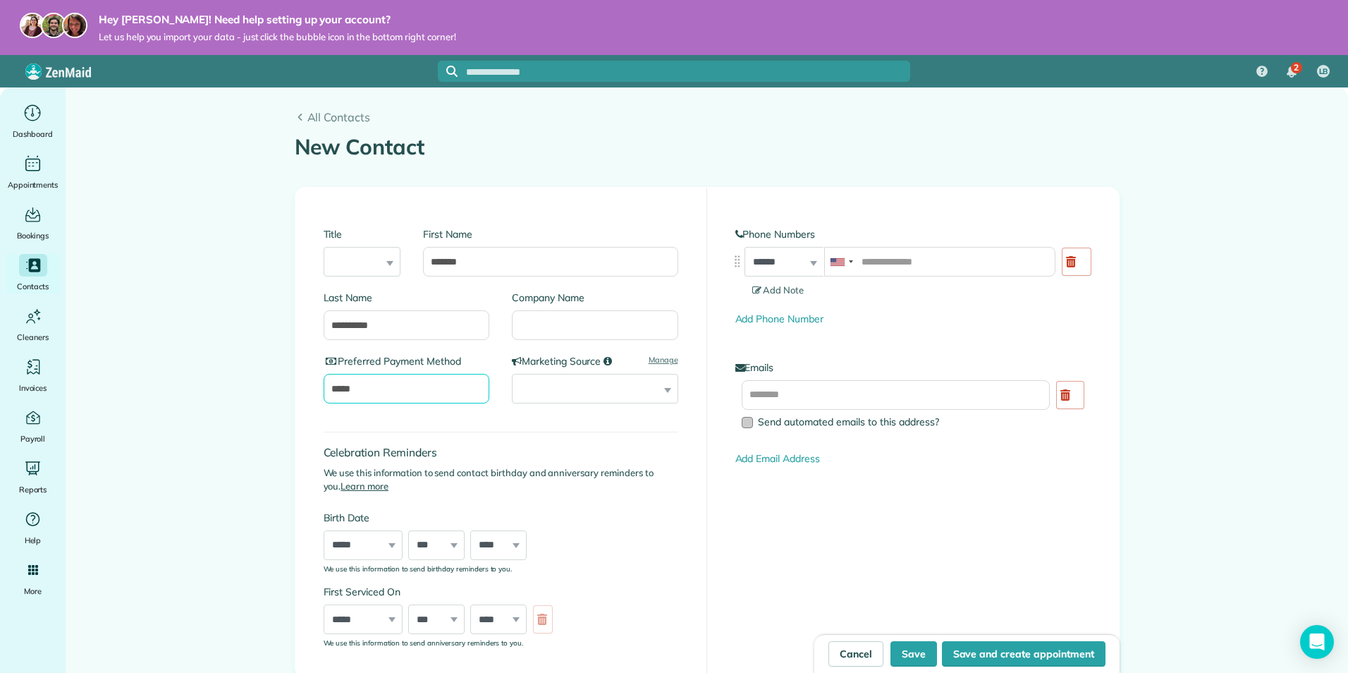
type input "*****"
click at [749, 420] on label "Send automated emails to this address?" at bounding box center [899, 422] width 314 height 10
click at [869, 248] on input "tel" at bounding box center [939, 262] width 231 height 30
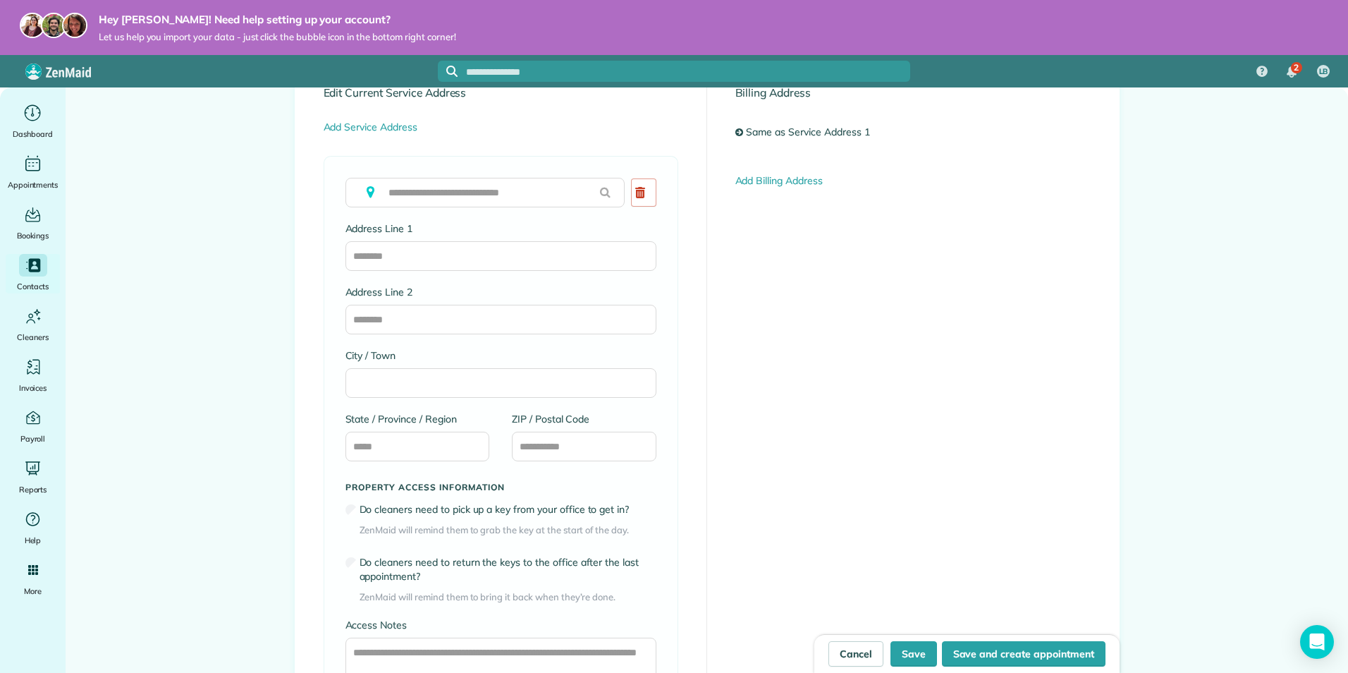
scroll to position [564, 0]
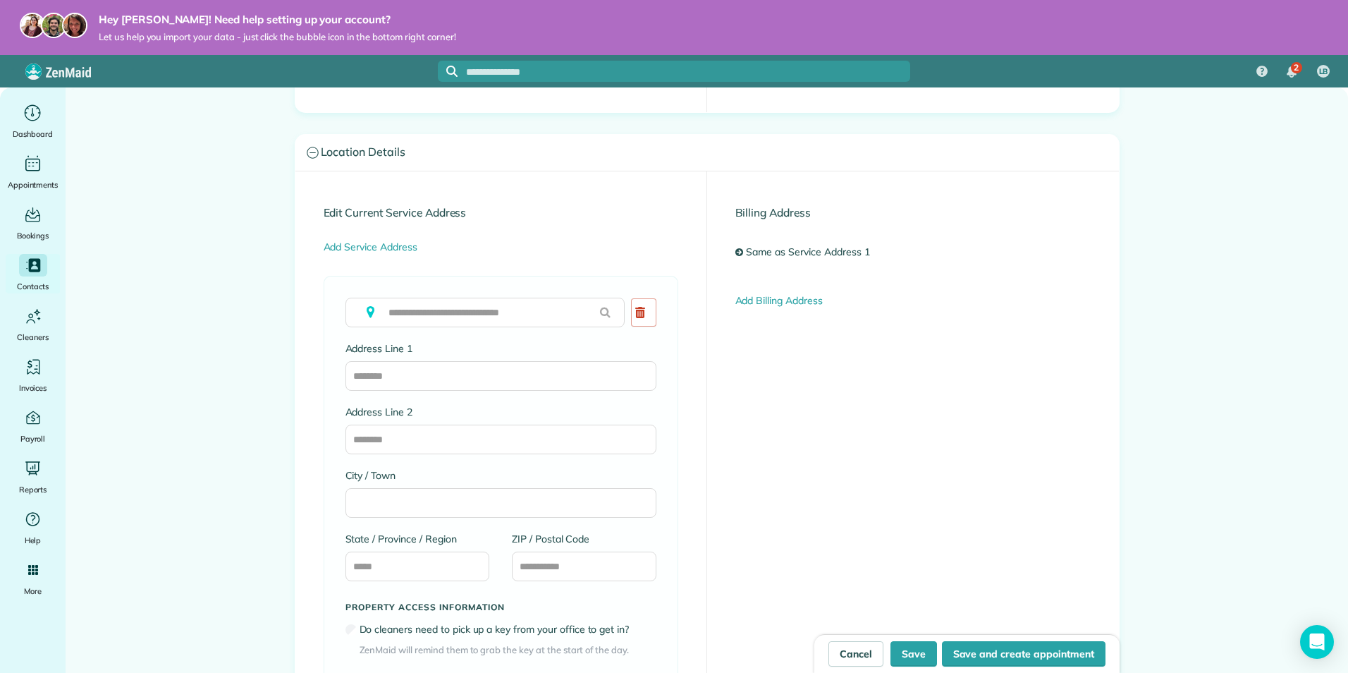
type input "**********"
